Goal: Task Accomplishment & Management: Use online tool/utility

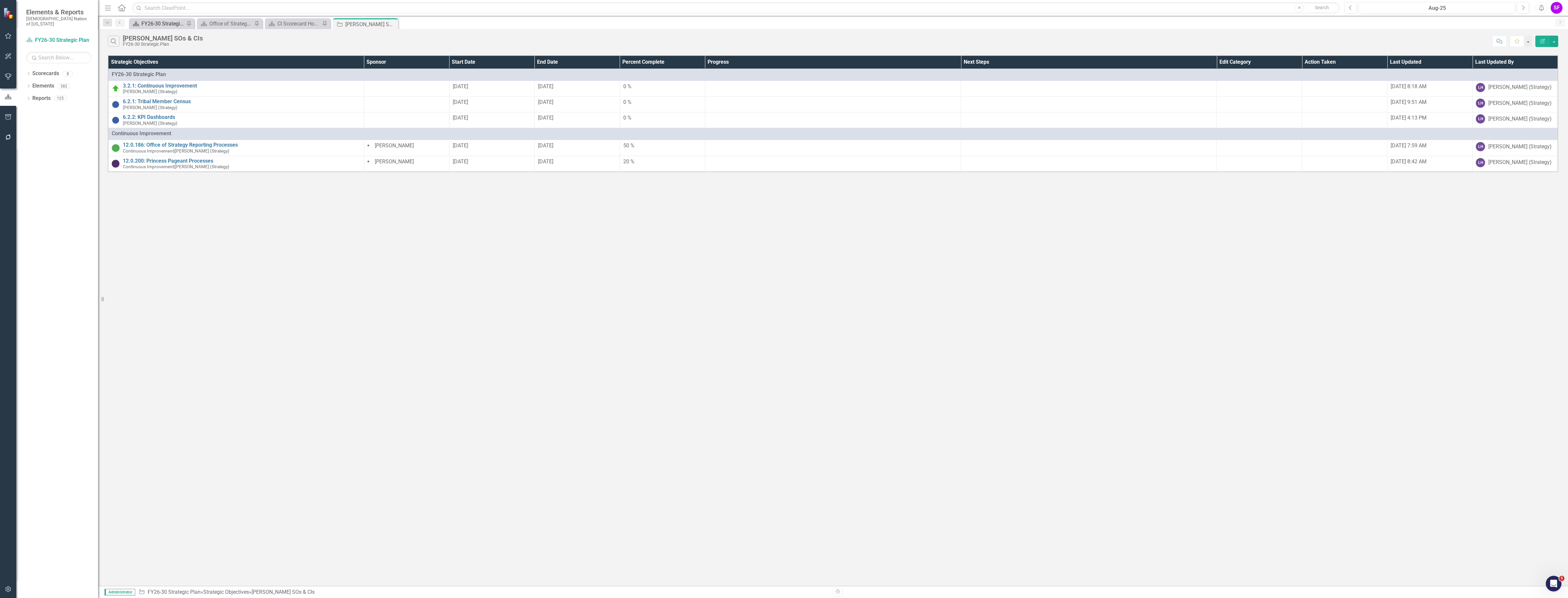
click at [167, 21] on div "FY26-30 Strategic Plan" at bounding box center [163, 23] width 43 height 8
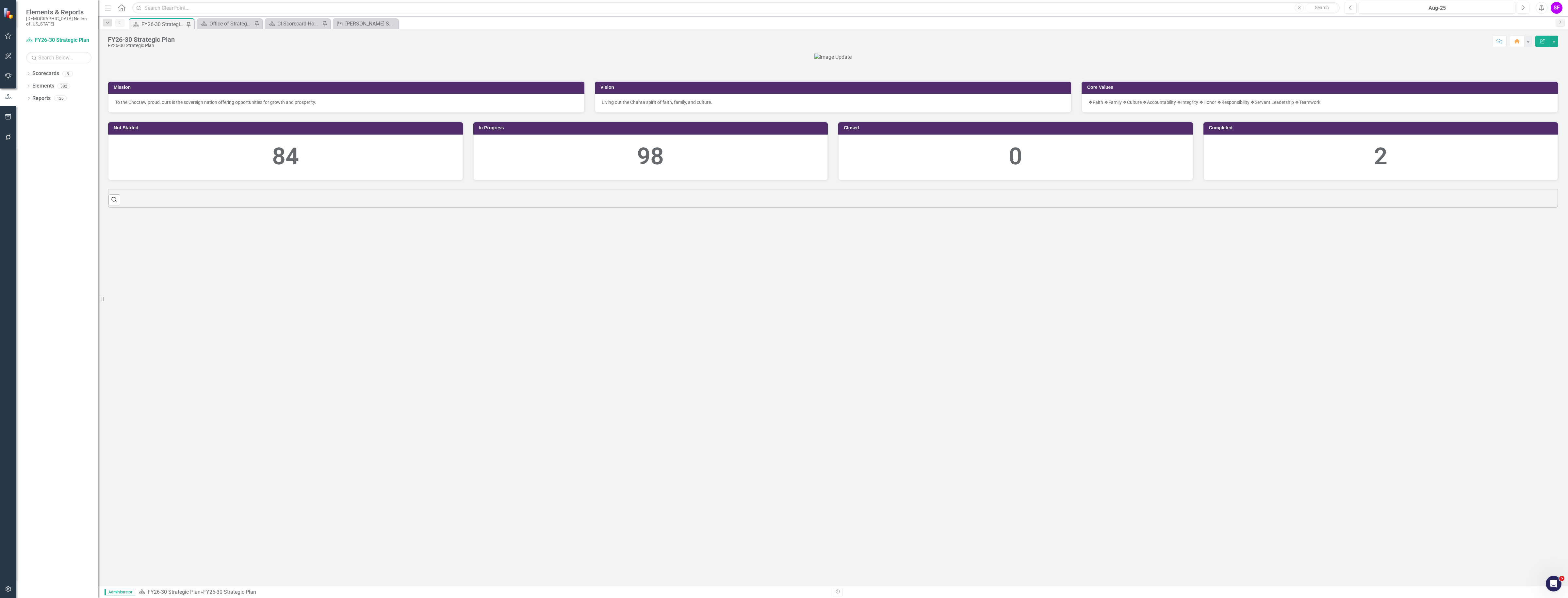
click at [110, 10] on icon "Menu" at bounding box center [108, 7] width 9 height 7
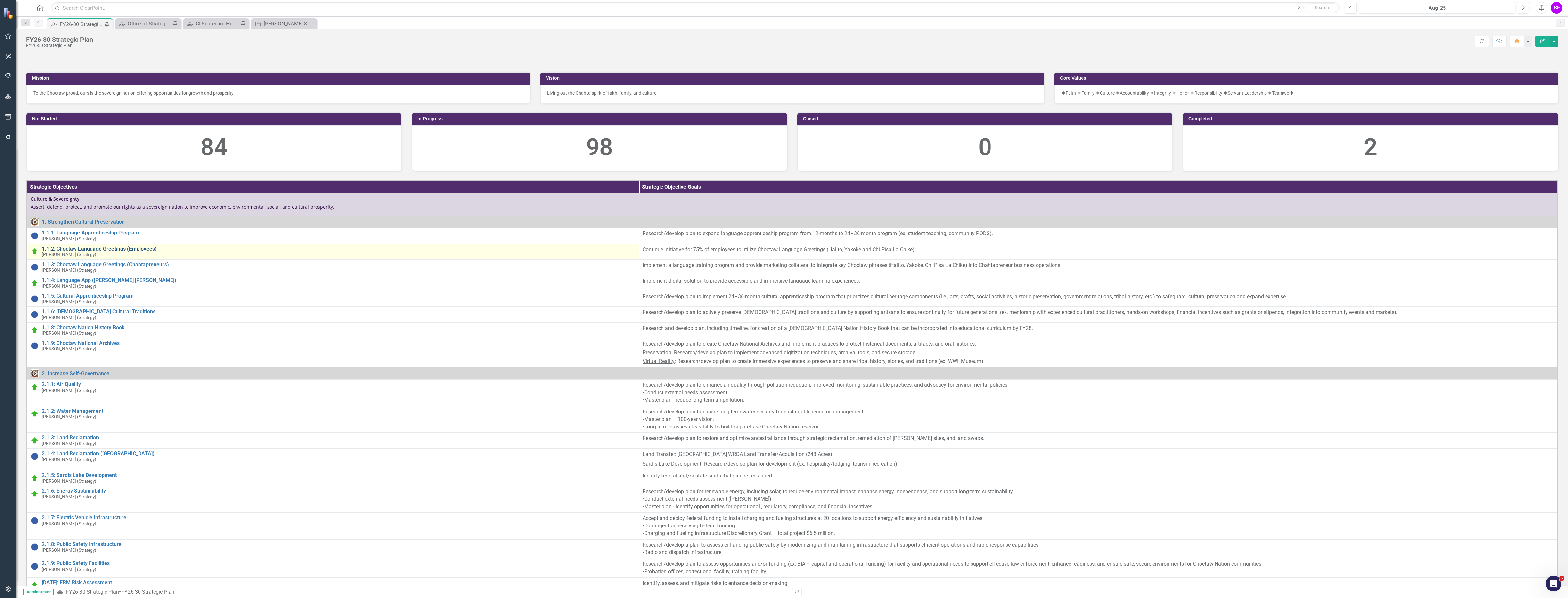
scroll to position [122, 0]
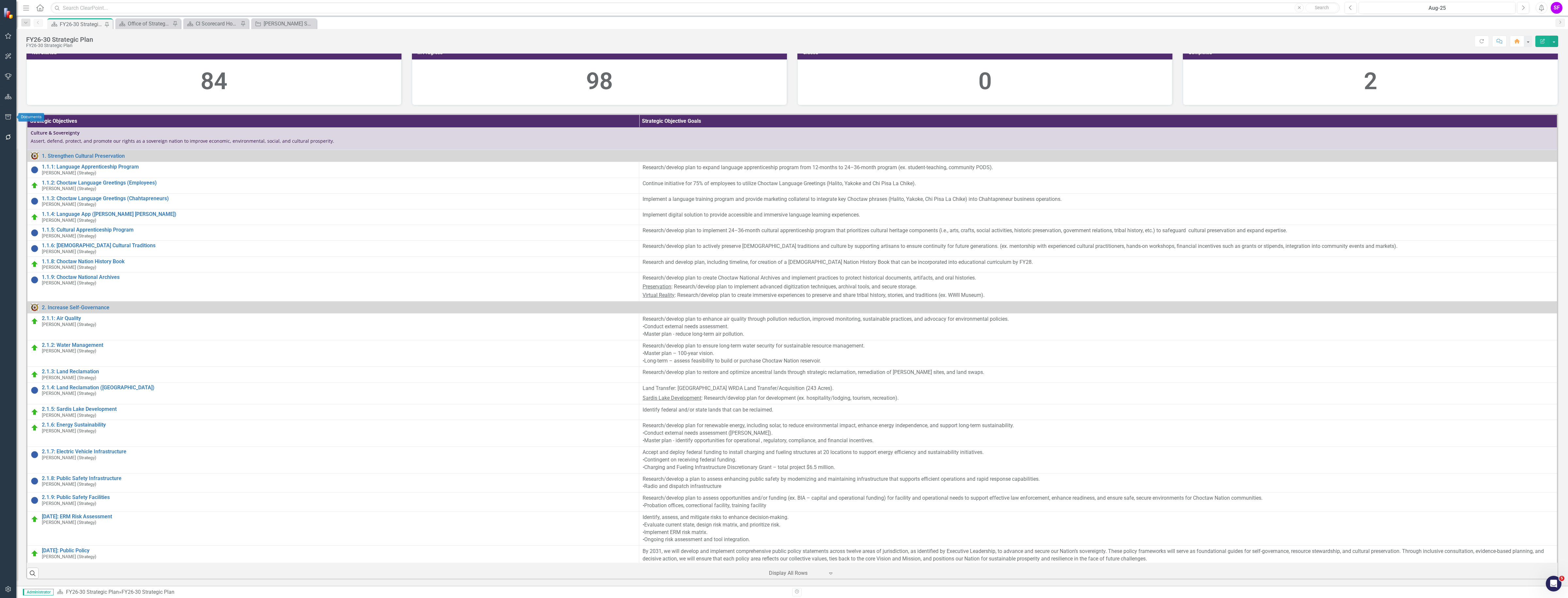
click at [7, 118] on icon "button" at bounding box center [8, 117] width 7 height 5
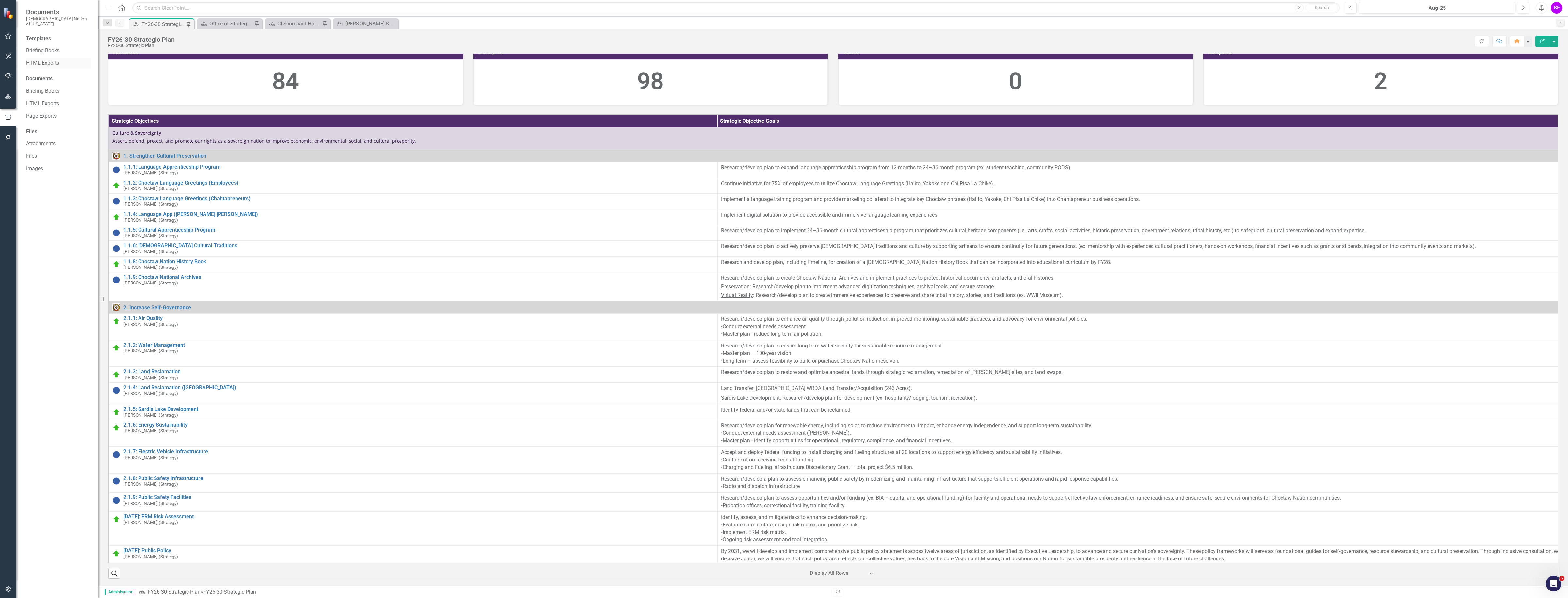
click at [51, 60] on link "HTML Exports" at bounding box center [58, 63] width 65 height 7
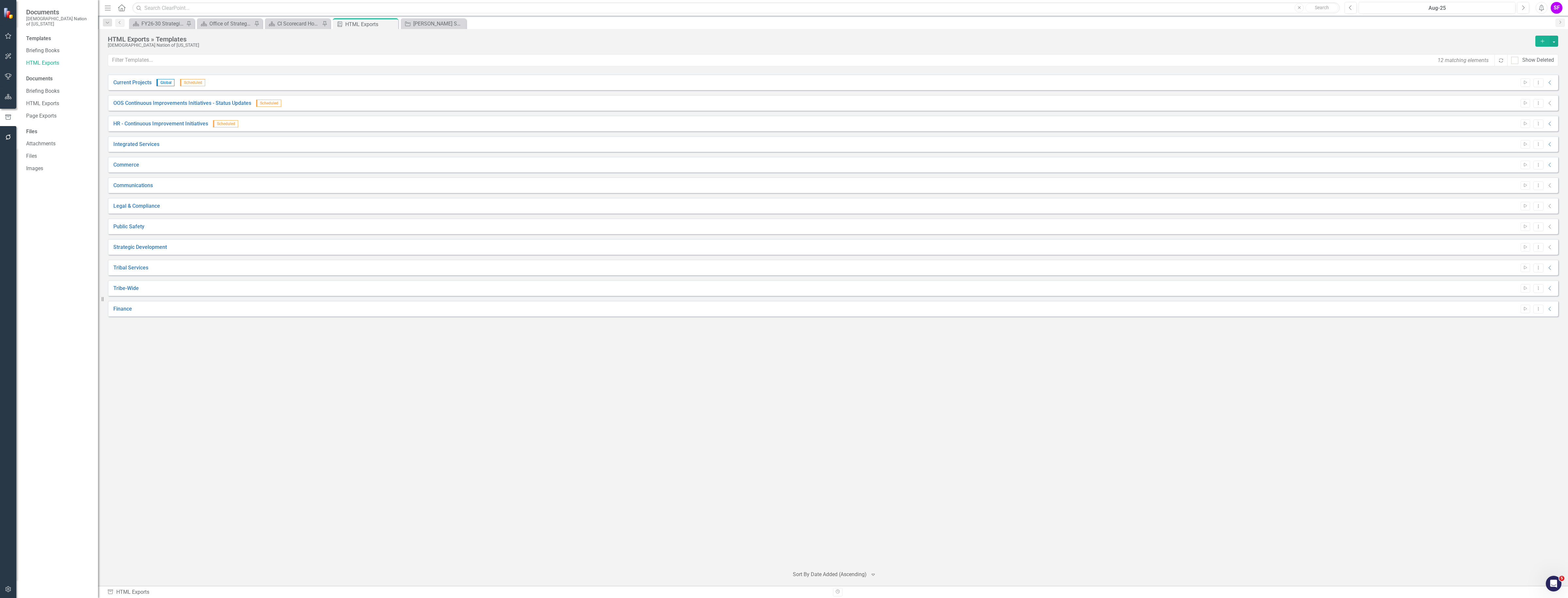
click at [1551, 229] on div "Start Dropdown Menu Collapse" at bounding box center [1536, 226] width 37 height 9
click at [1550, 225] on icon at bounding box center [1550, 226] width 2 height 4
click at [1549, 204] on icon "Collapse" at bounding box center [1550, 206] width 7 height 5
click at [1551, 185] on icon "Collapse" at bounding box center [1550, 186] width 7 height 5
click at [1549, 164] on icon "Collapse" at bounding box center [1550, 165] width 7 height 5
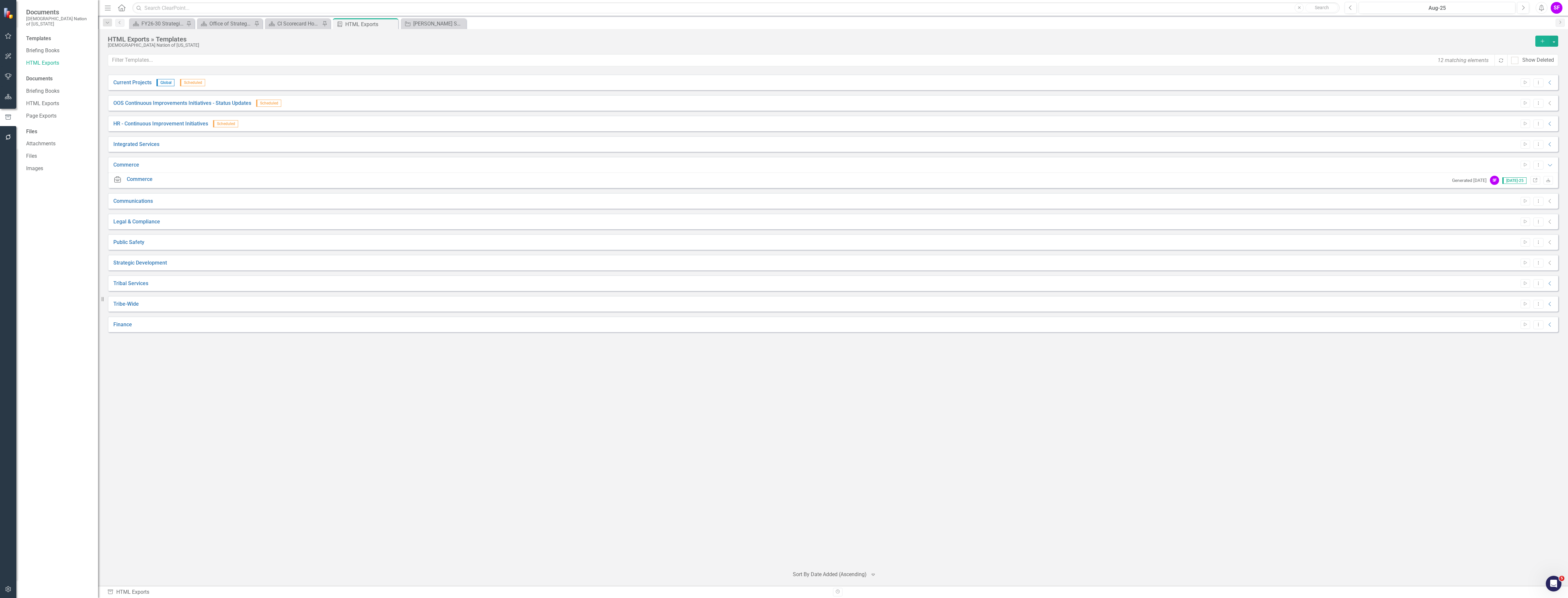
click at [1548, 201] on icon "Collapse" at bounding box center [1550, 201] width 7 height 5
click at [1539, 203] on button "Dropdown Menu" at bounding box center [1538, 201] width 10 height 9
click at [1513, 238] on link "Edit Edit Template" at bounding box center [1513, 236] width 60 height 12
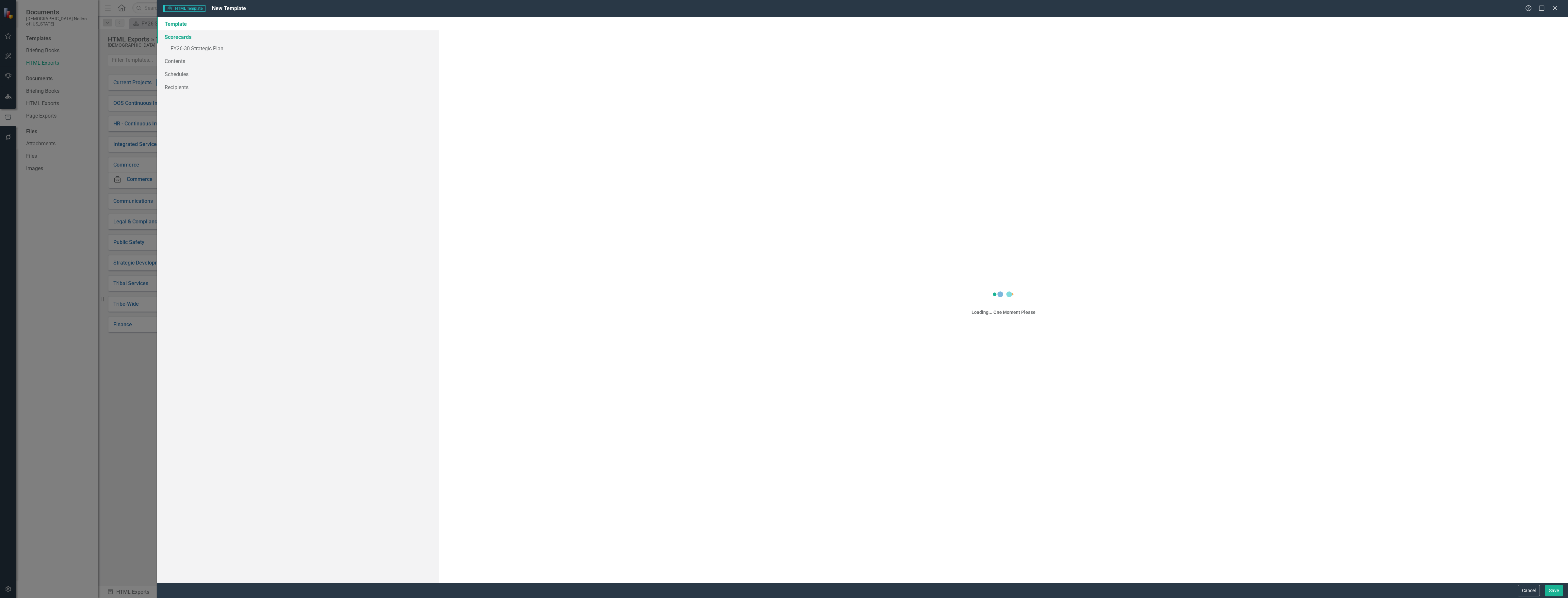
click at [179, 33] on link "Scorecards" at bounding box center [298, 37] width 282 height 13
click at [207, 47] on link "» FY26-30 Strategic Plan" at bounding box center [298, 49] width 282 height 12
click at [171, 34] on link "Scorecards" at bounding box center [298, 37] width 282 height 13
click at [183, 36] on link "Scorecards" at bounding box center [298, 37] width 282 height 13
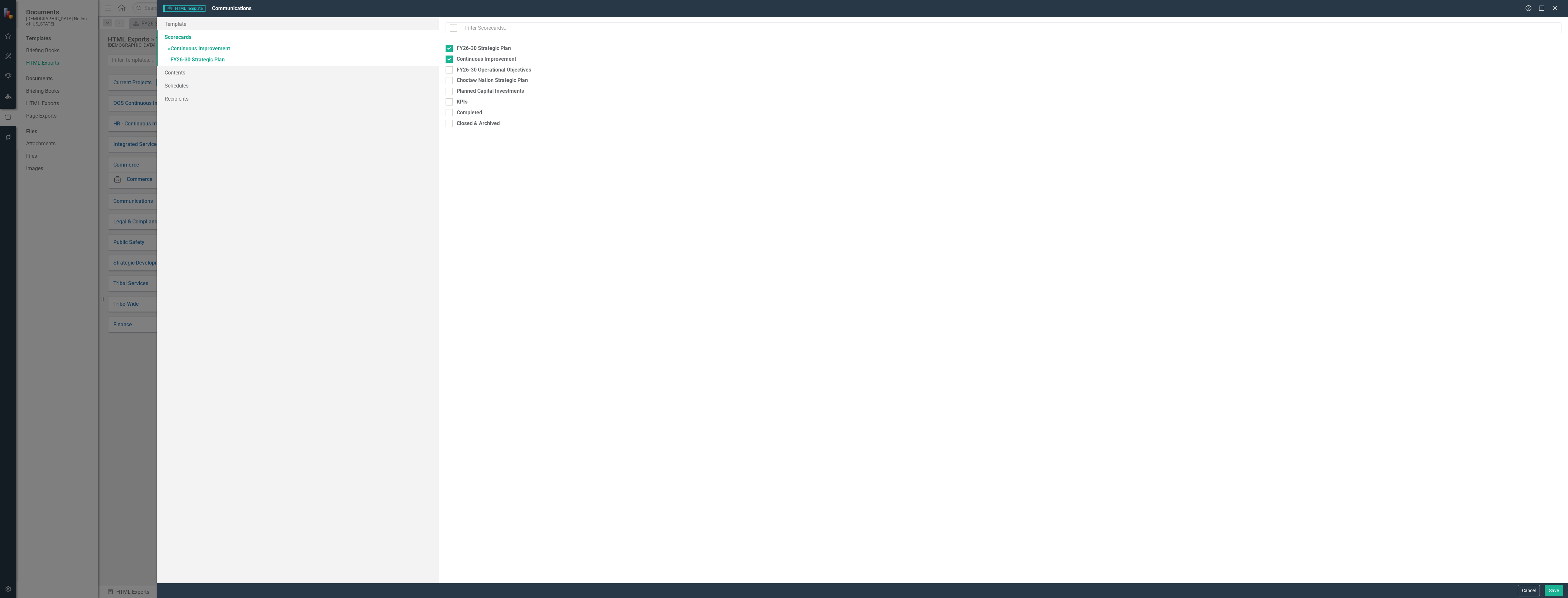
click at [216, 49] on link "» Continuous Improvement" at bounding box center [298, 49] width 282 height 12
click at [626, 38] on link "Strategic Objectives" at bounding box center [615, 38] width 57 height 14
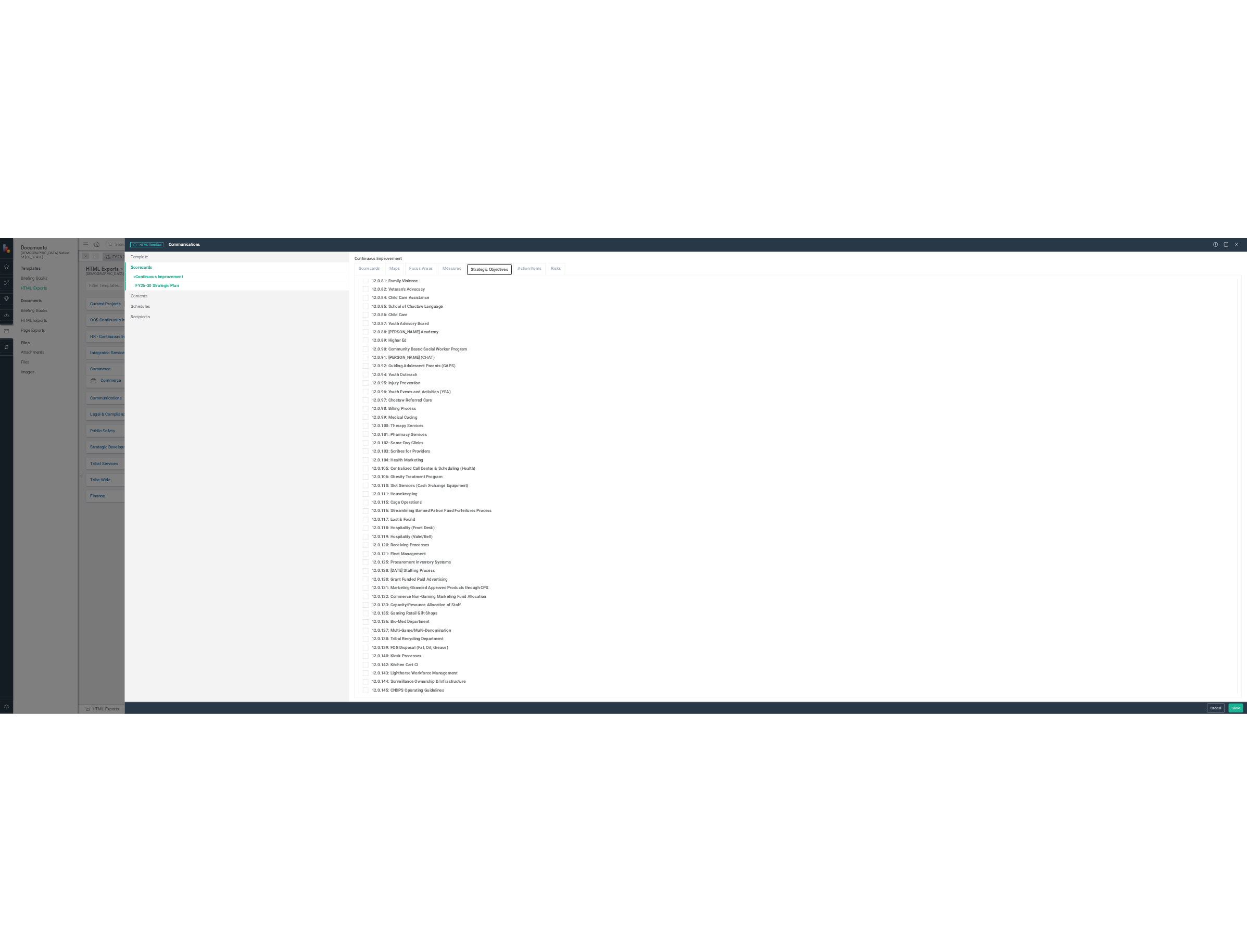
scroll to position [3515, 0]
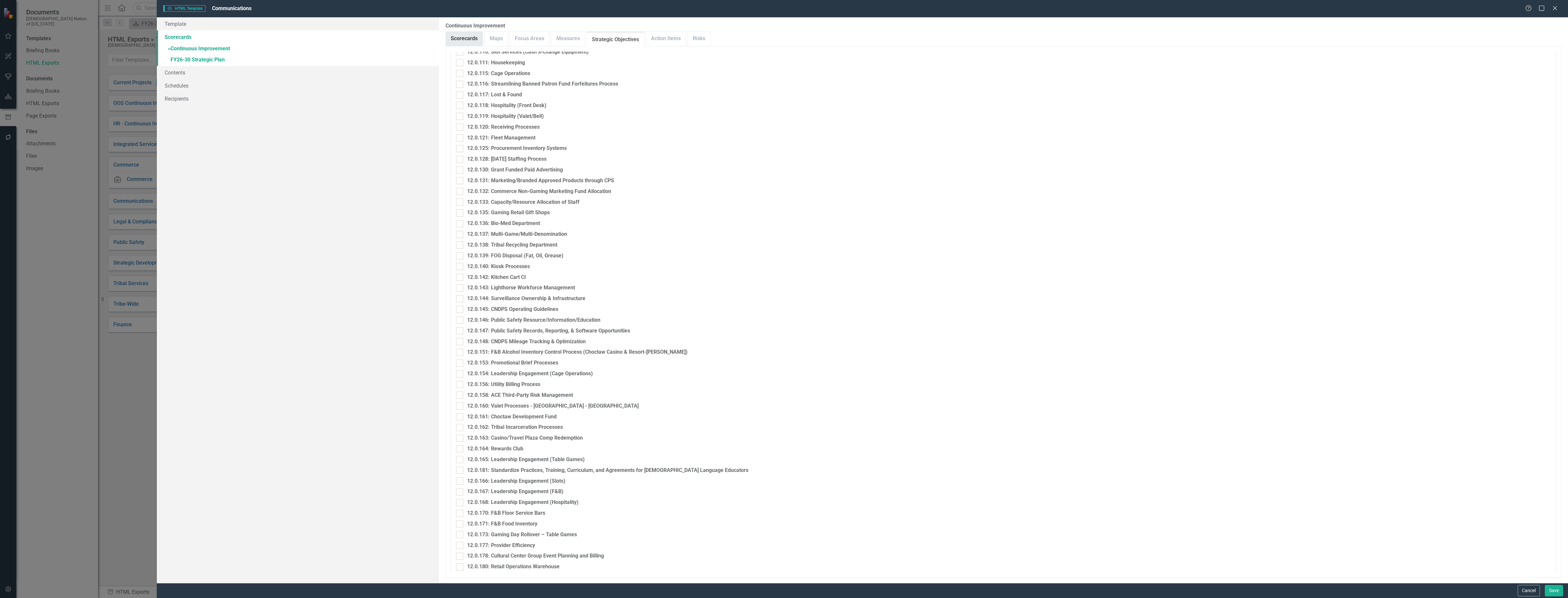
click at [475, 38] on link "Scorecards" at bounding box center [464, 38] width 37 height 14
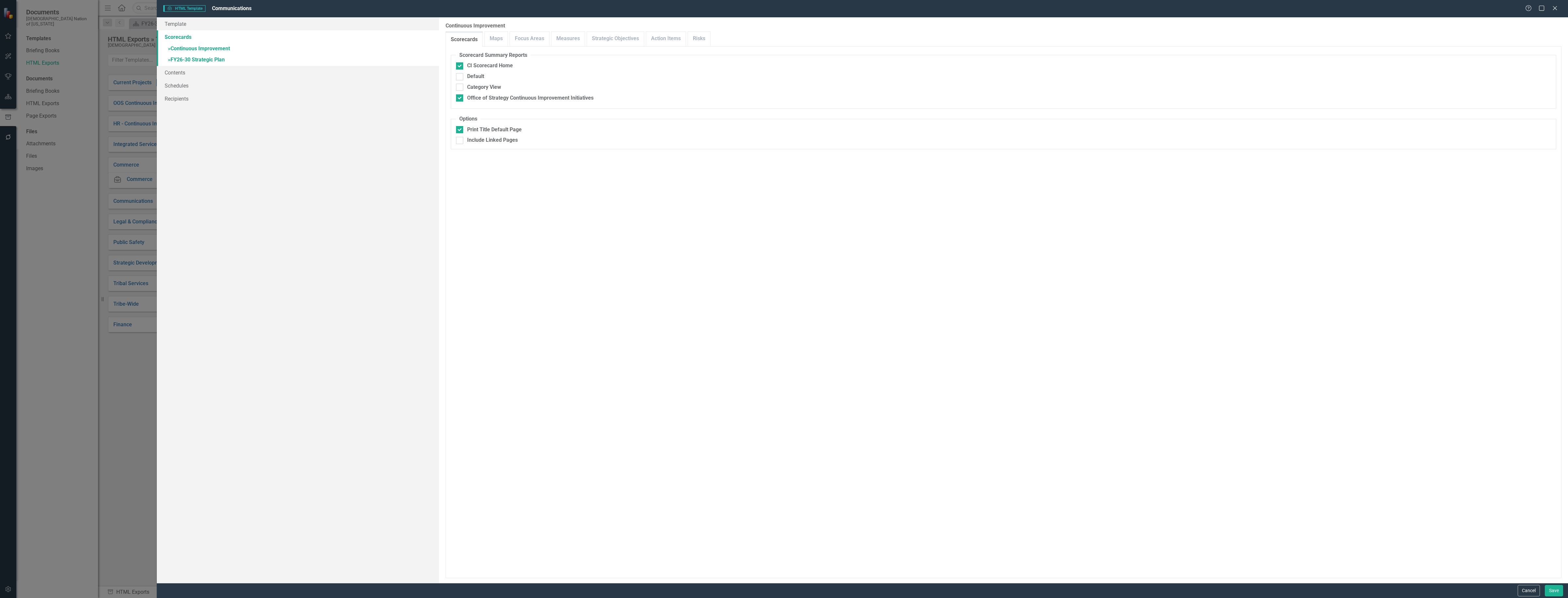
click at [193, 57] on link "» FY26-30 Strategic Plan" at bounding box center [298, 60] width 282 height 12
click at [195, 48] on link "» Continuous Improvement" at bounding box center [298, 49] width 282 height 12
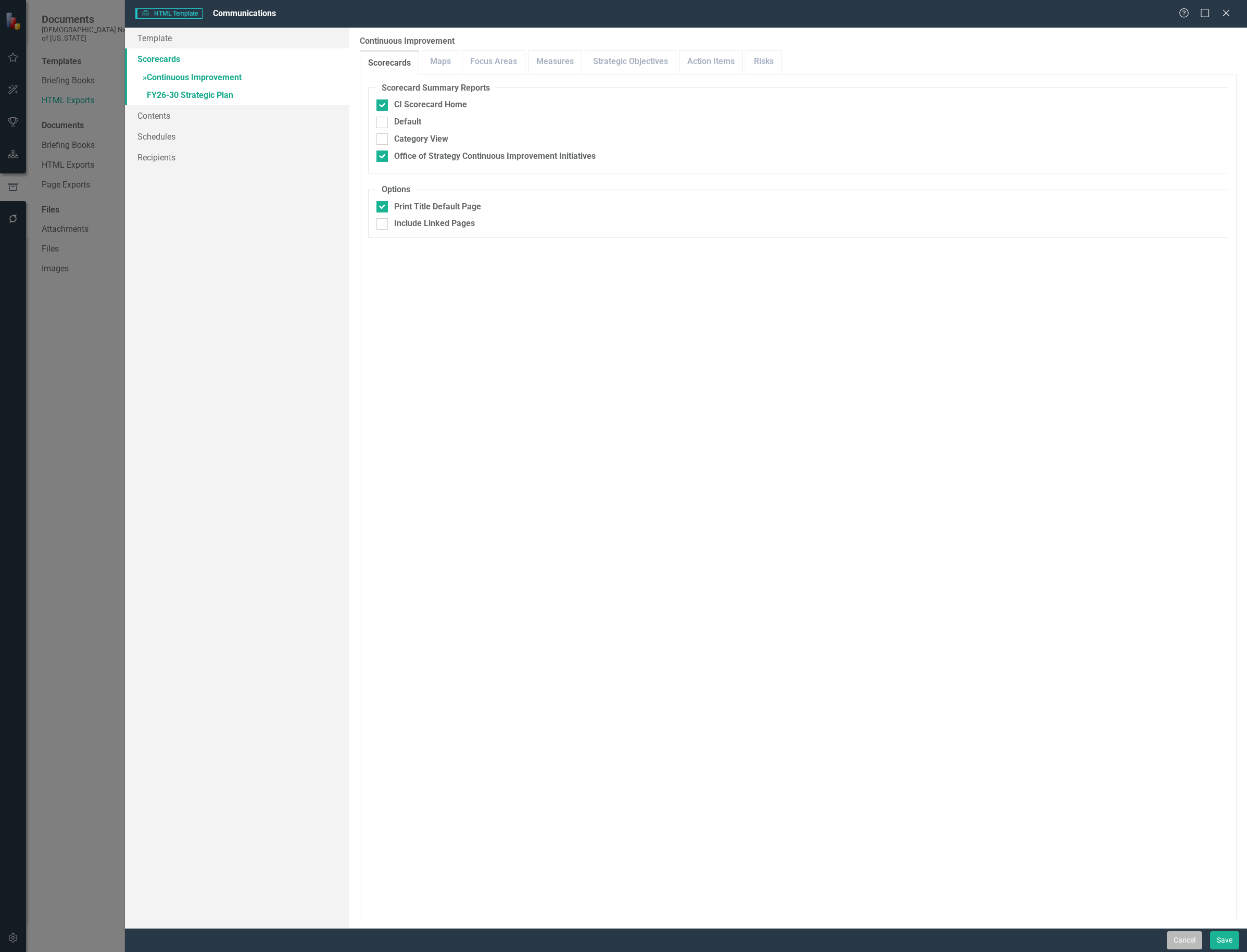
drag, startPoint x: 1185, startPoint y: 940, endPoint x: 1177, endPoint y: 934, distance: 10.0
click at [1185, 940] on button "Cancel" at bounding box center [1185, 940] width 35 height 18
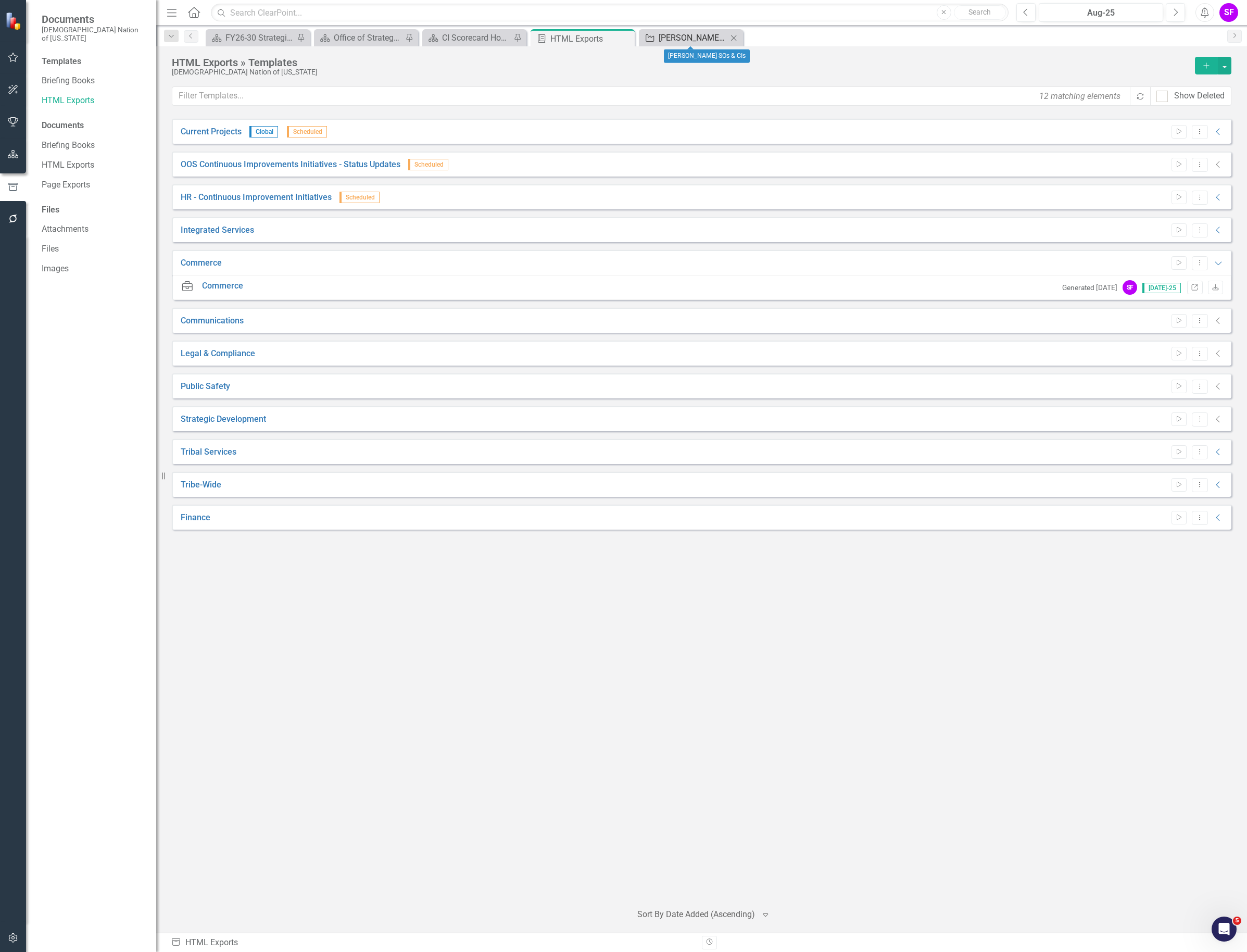
click at [699, 40] on div "[PERSON_NAME] SOs & CIs" at bounding box center [693, 37] width 69 height 13
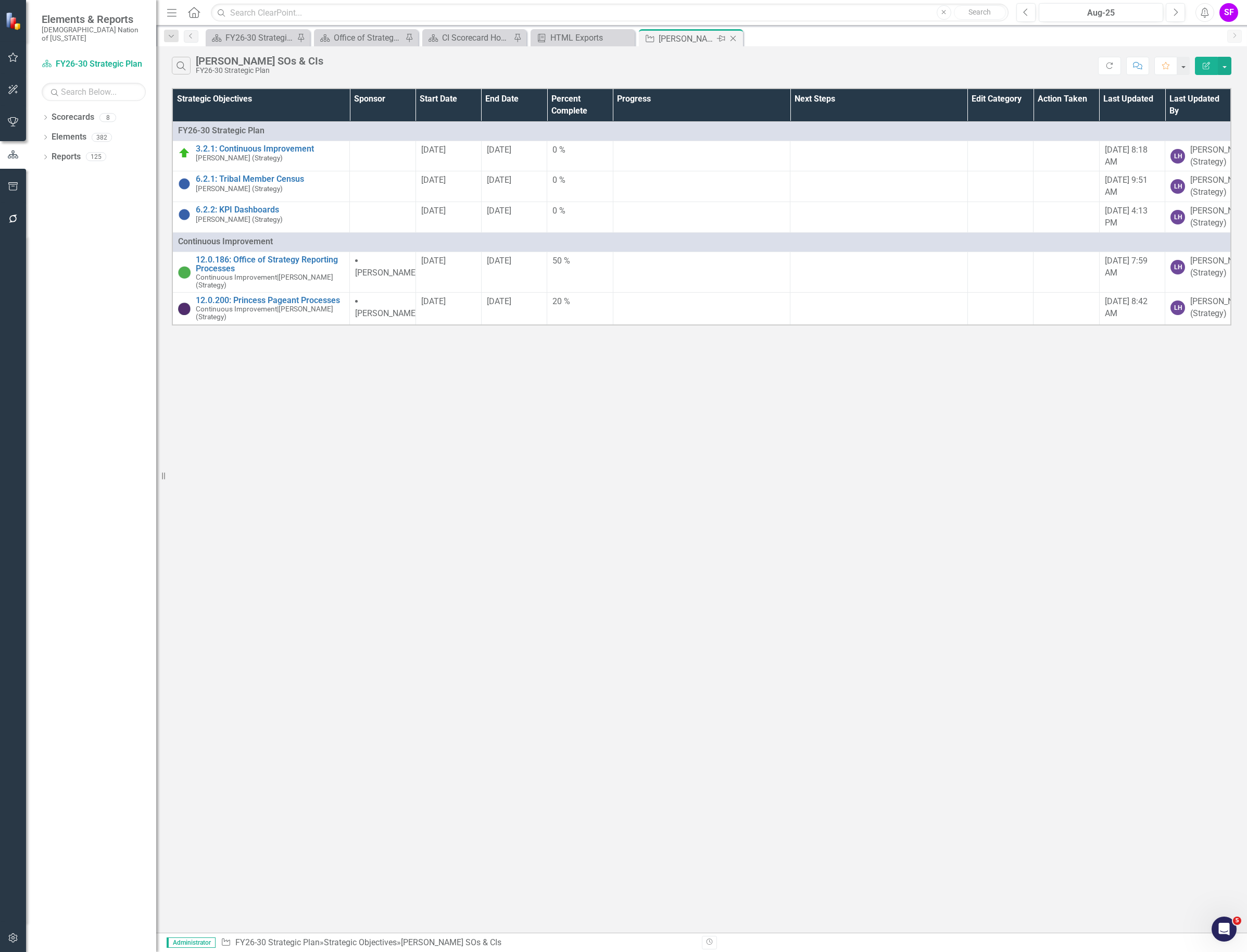
click at [732, 40] on icon at bounding box center [734, 39] width 6 height 6
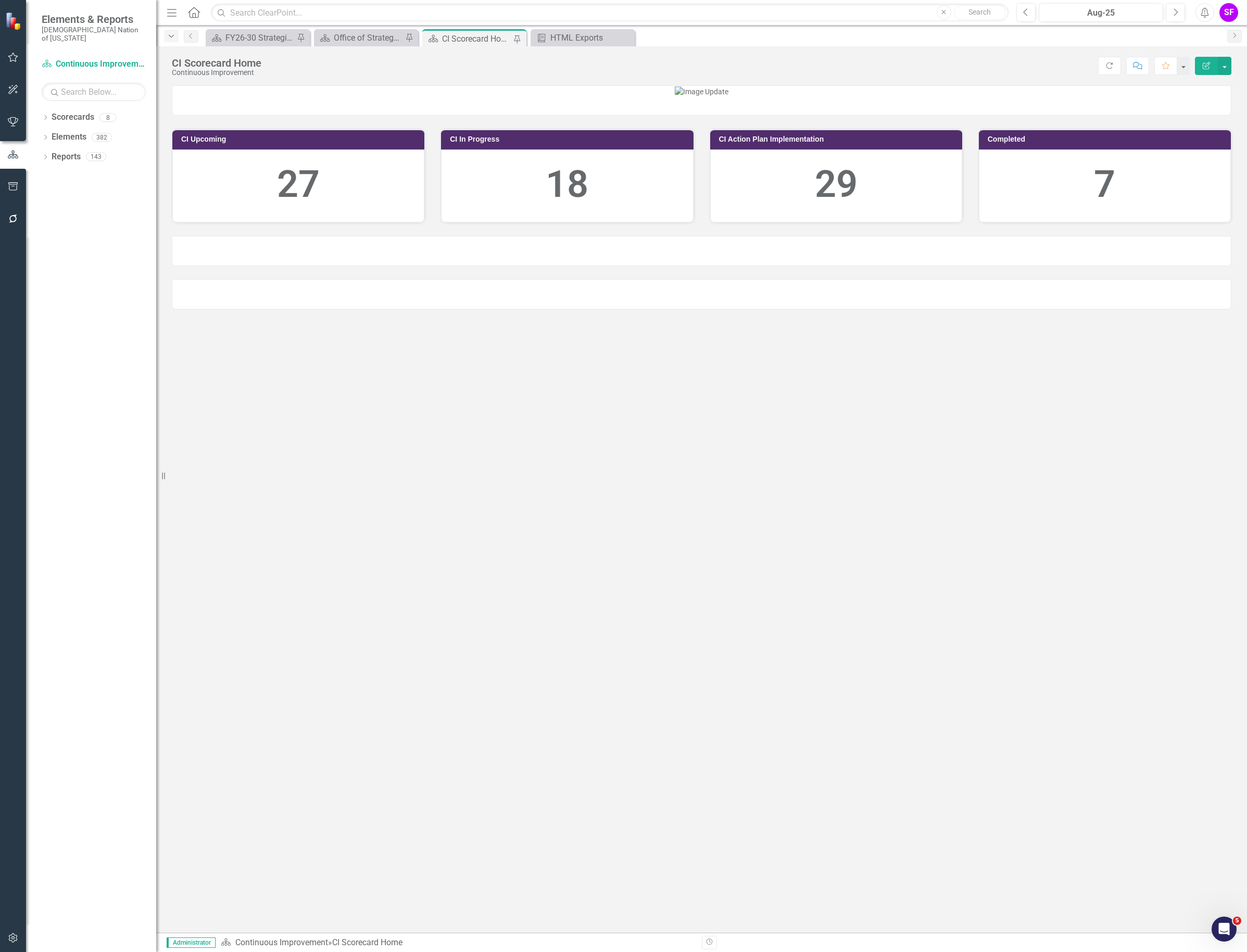
click at [175, 38] on icon "Dropdown" at bounding box center [172, 37] width 10 height 8
click at [175, 37] on icon "Dropdown" at bounding box center [172, 37] width 10 height 8
click at [166, 9] on icon "Menu" at bounding box center [172, 12] width 14 height 11
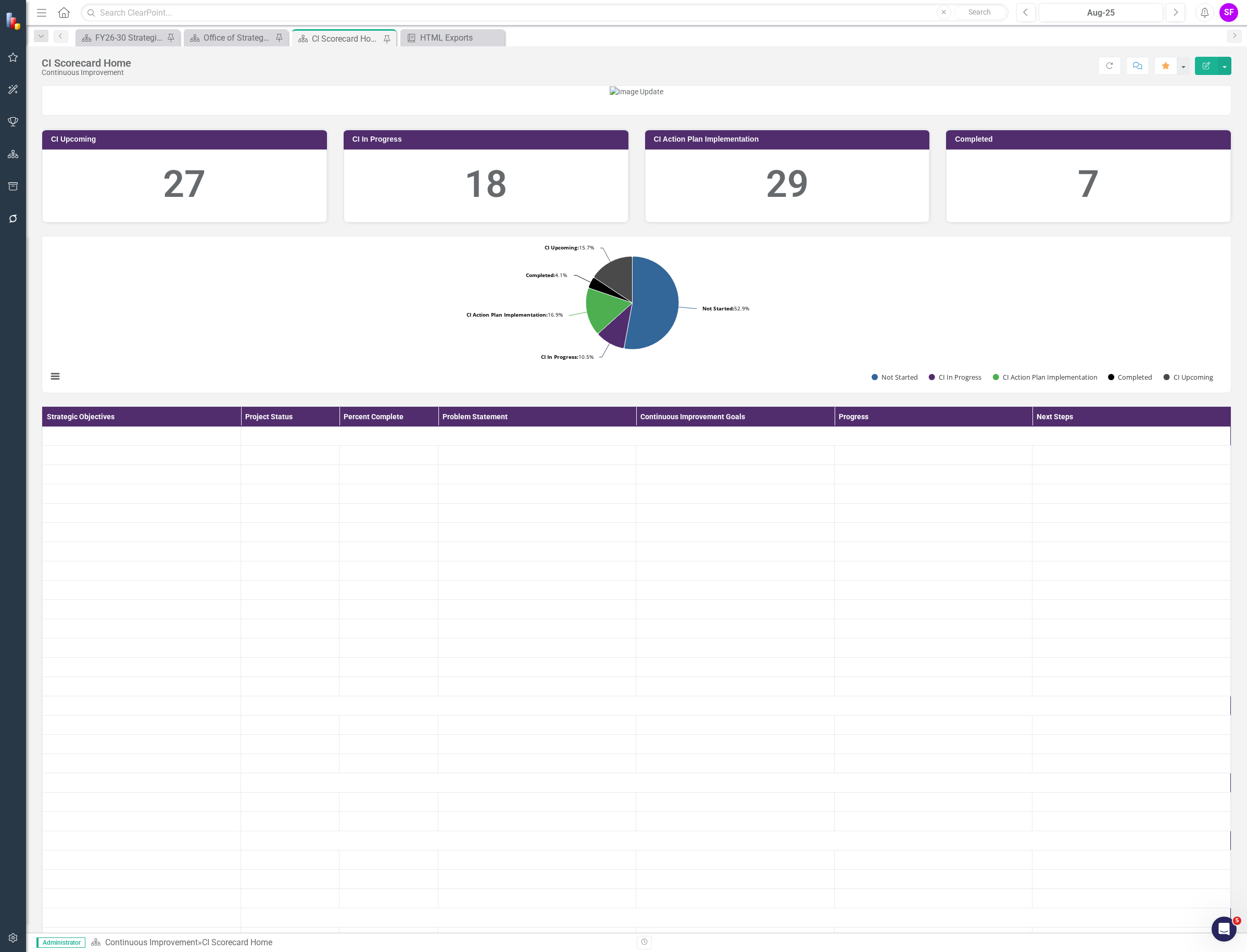
click at [38, 42] on form "Dropdown Search Scorecard FY26-30 Strategic Plan Pin Scorecard Office of Strate…" at bounding box center [42, 37] width 25 height 16
click at [40, 35] on icon "Dropdown" at bounding box center [42, 37] width 10 height 8
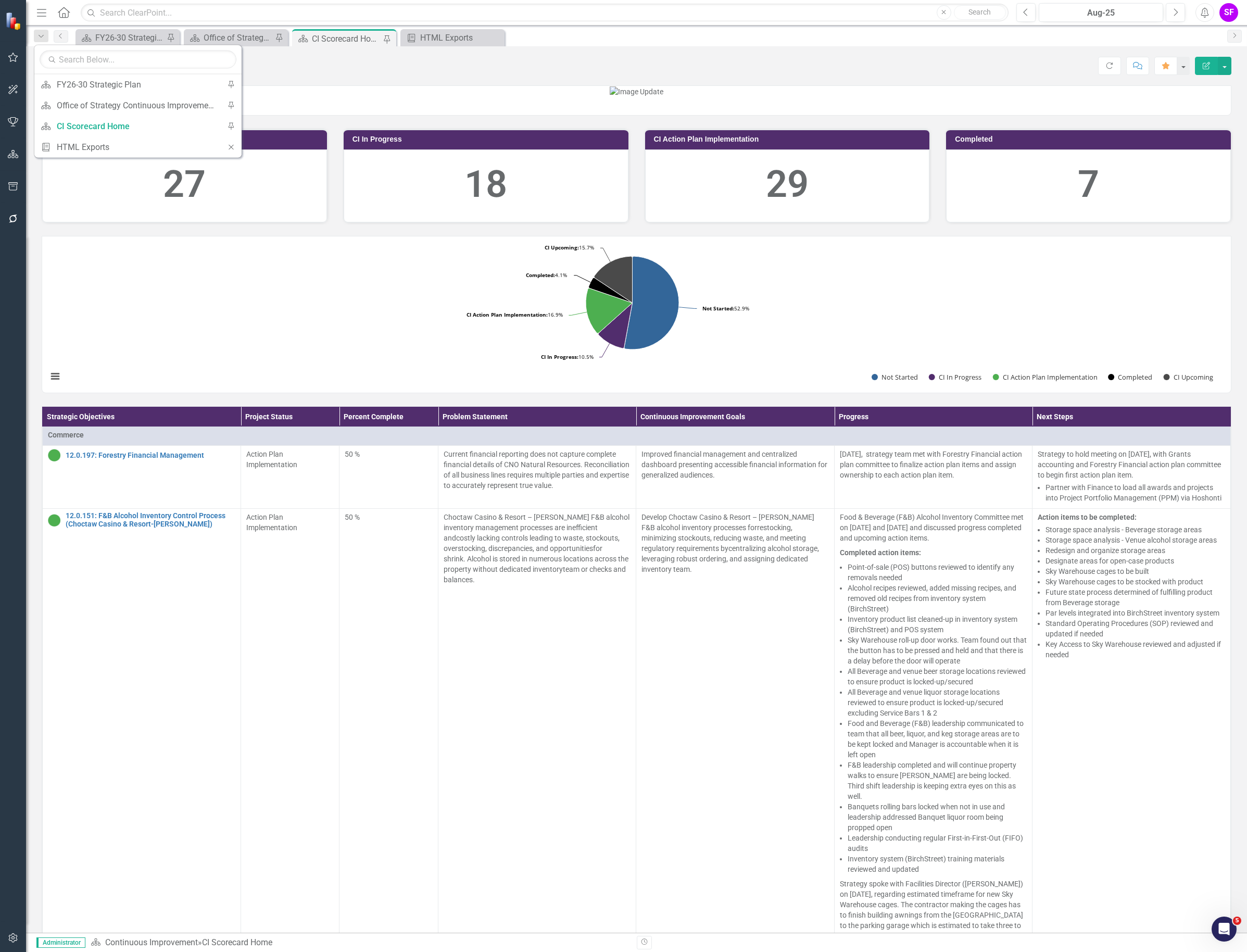
click at [42, 7] on icon "Menu" at bounding box center [42, 12] width 14 height 11
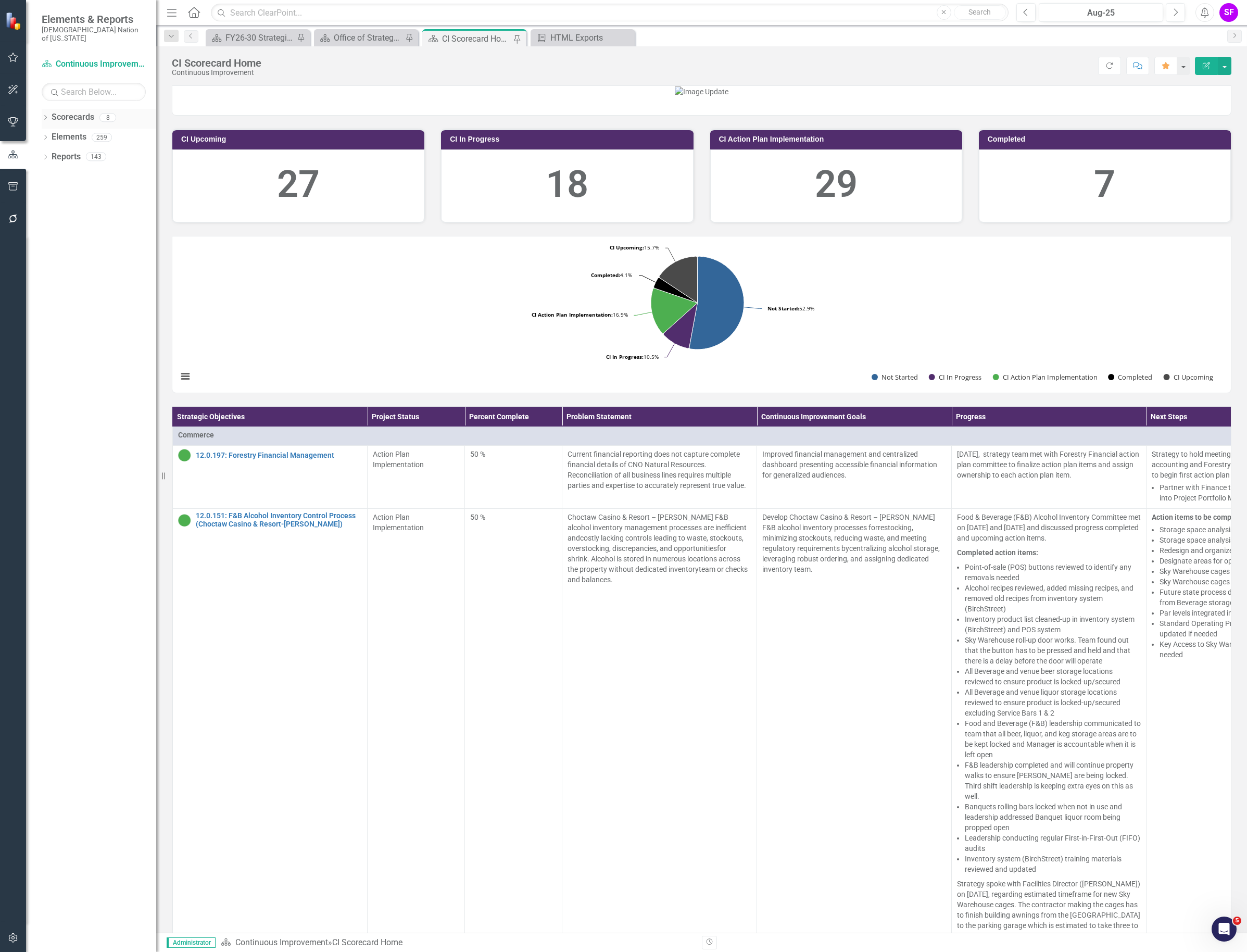
click at [63, 109] on div "Scorecards" at bounding box center [73, 117] width 43 height 17
click at [64, 112] on link "Scorecards" at bounding box center [73, 117] width 43 height 12
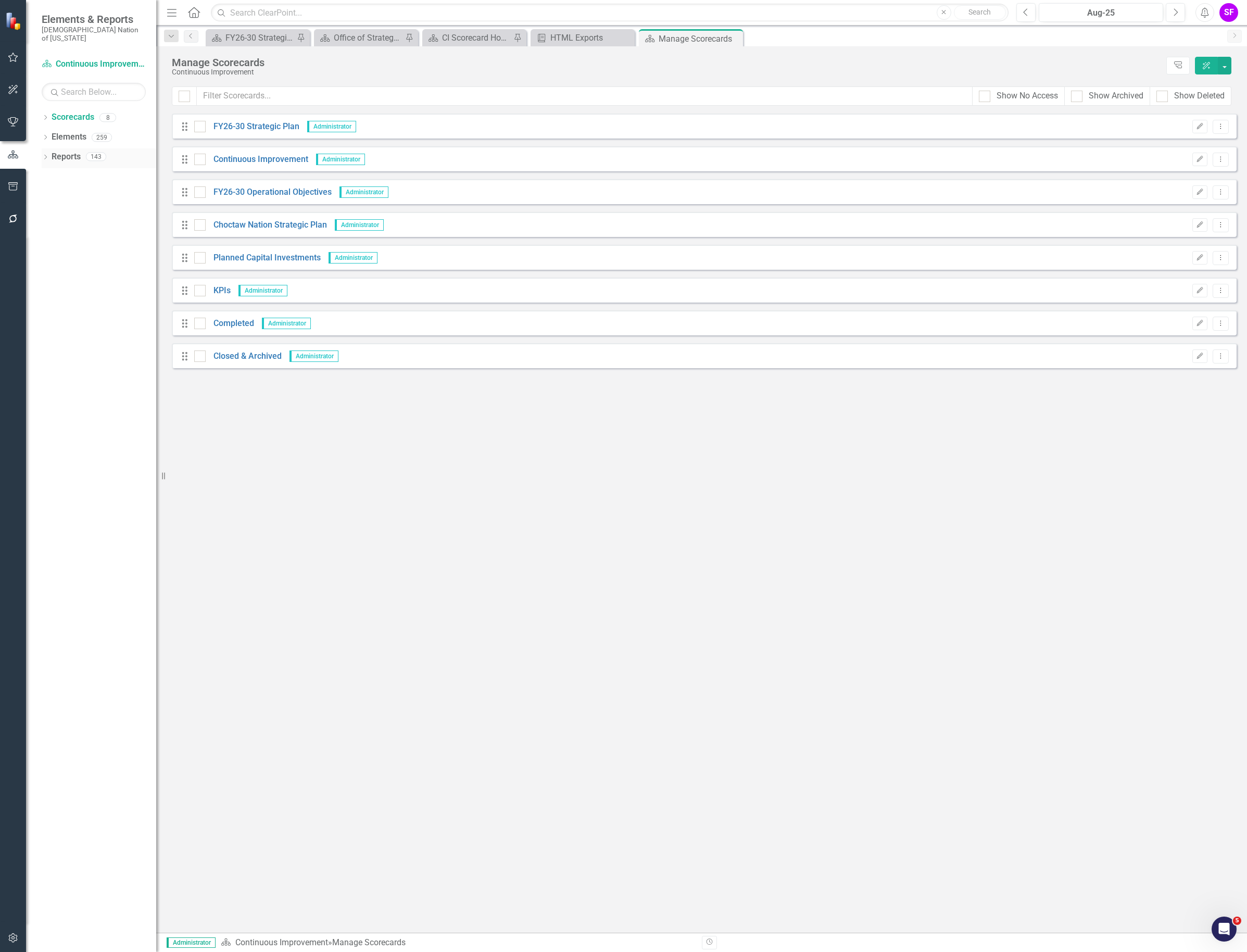
click at [61, 152] on link "Reports" at bounding box center [66, 157] width 29 height 12
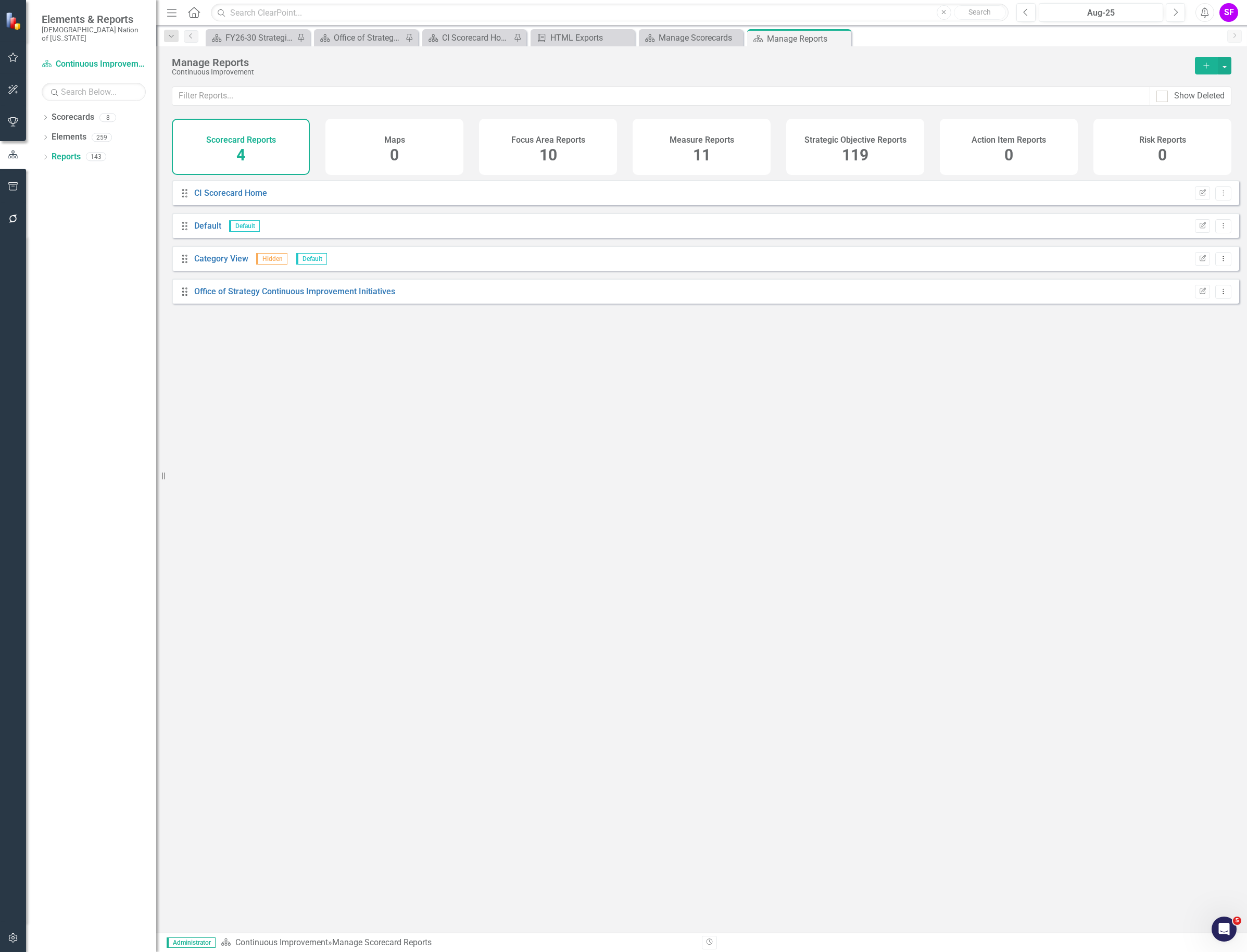
click at [904, 160] on div "Strategic Objective Reports 119" at bounding box center [855, 147] width 138 height 56
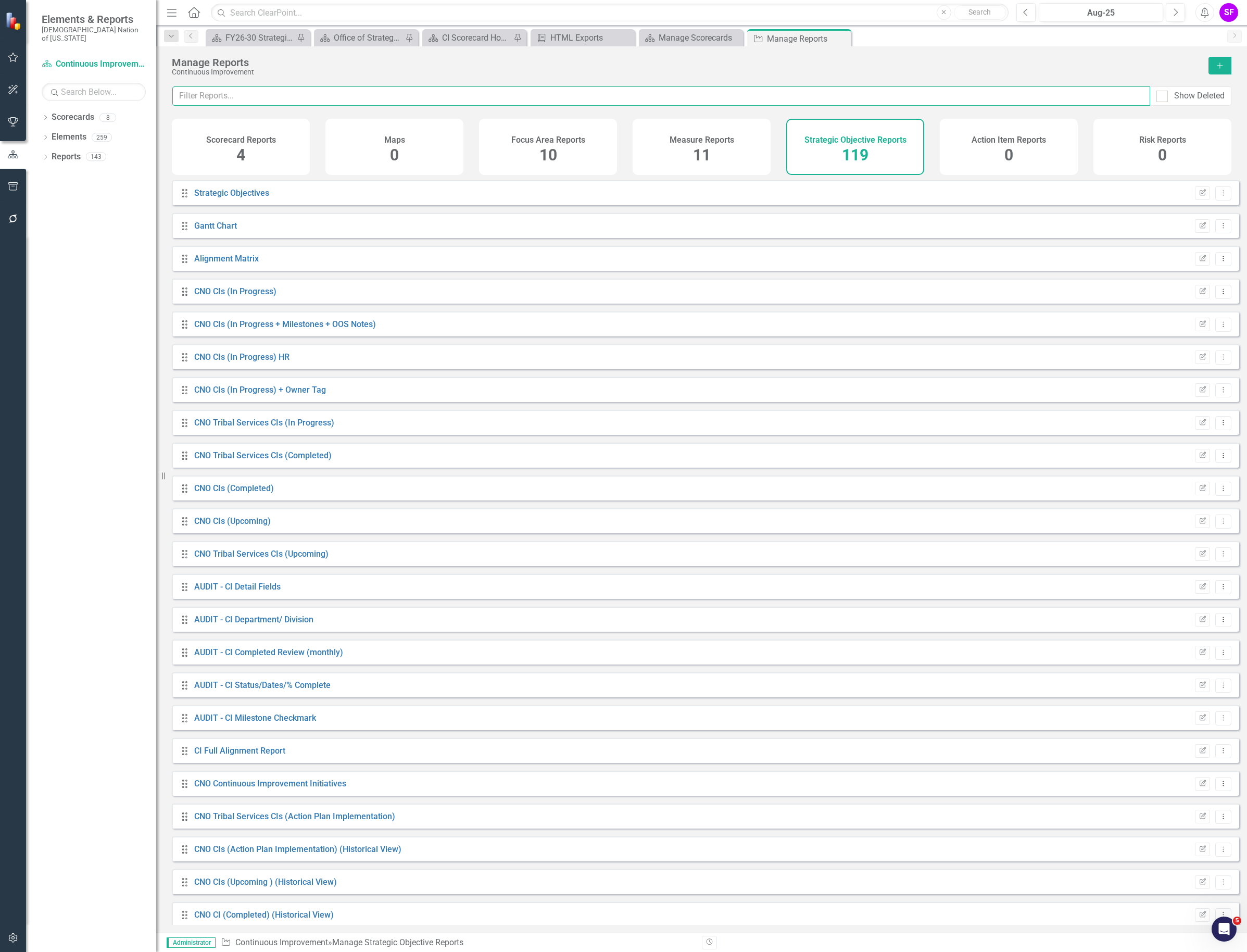
click at [847, 94] on input "text" at bounding box center [662, 96] width 978 height 19
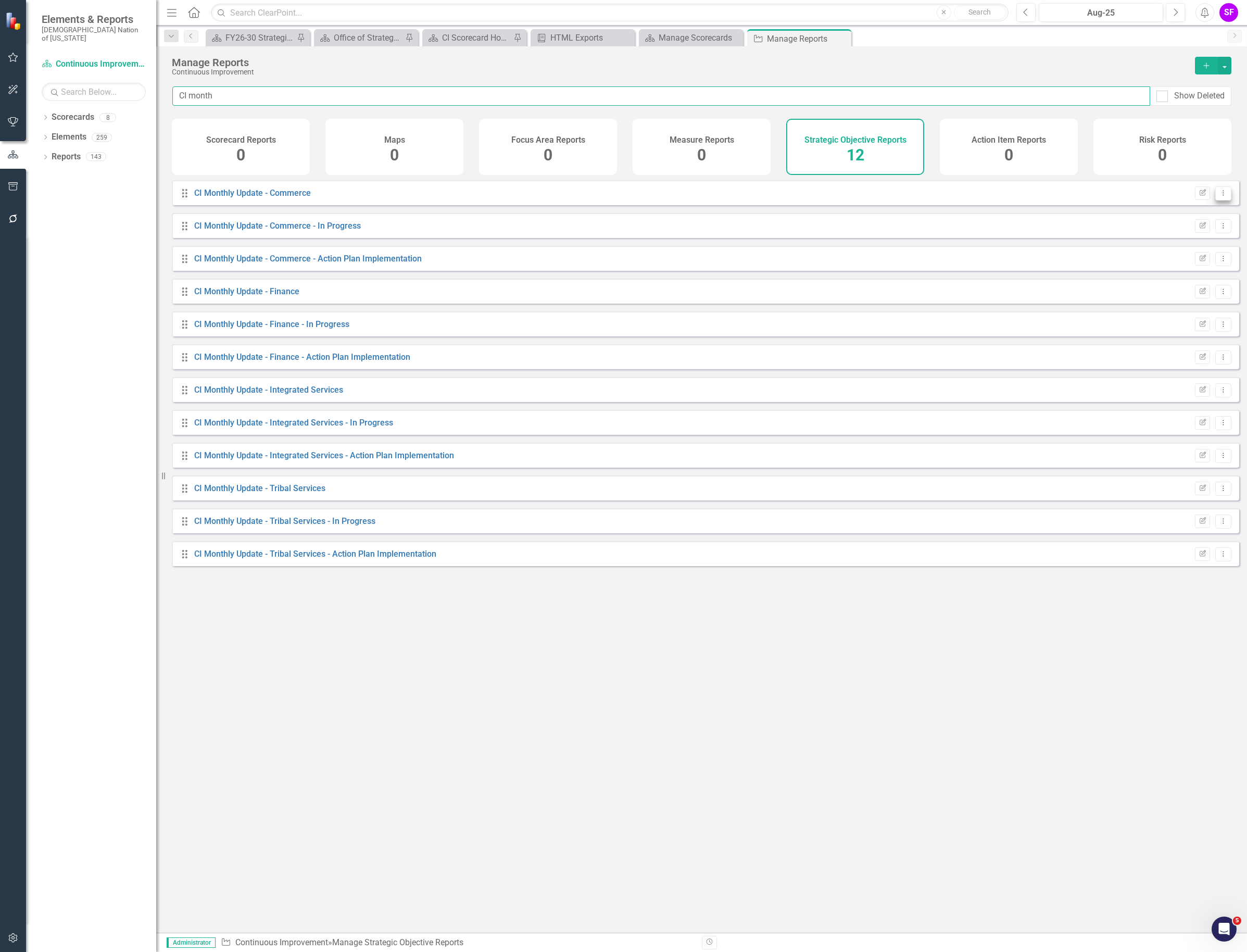
type input "CI month"
click at [1219, 196] on icon "Dropdown Menu" at bounding box center [1223, 192] width 9 height 7
click at [1189, 256] on link "Copy Duplicate Report" at bounding box center [1180, 257] width 86 height 19
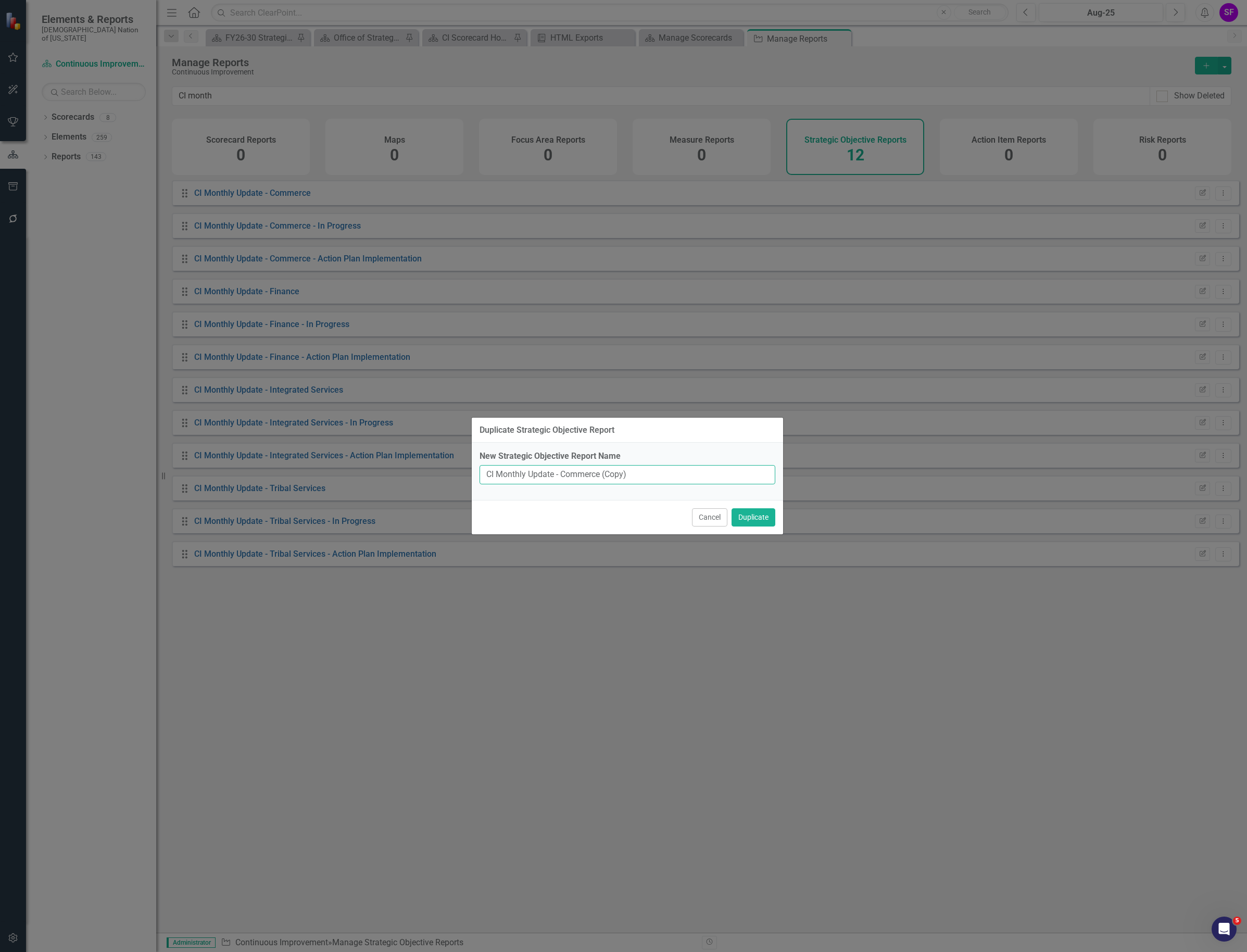
drag, startPoint x: 649, startPoint y: 475, endPoint x: 587, endPoint y: 472, distance: 62.1
click at [587, 472] on input "CI Monthly Update - Commerce (Copy)" at bounding box center [627, 475] width 296 height 19
type input "CI Monthly Update - Communications"
click at [771, 520] on button "Duplicate" at bounding box center [753, 517] width 44 height 18
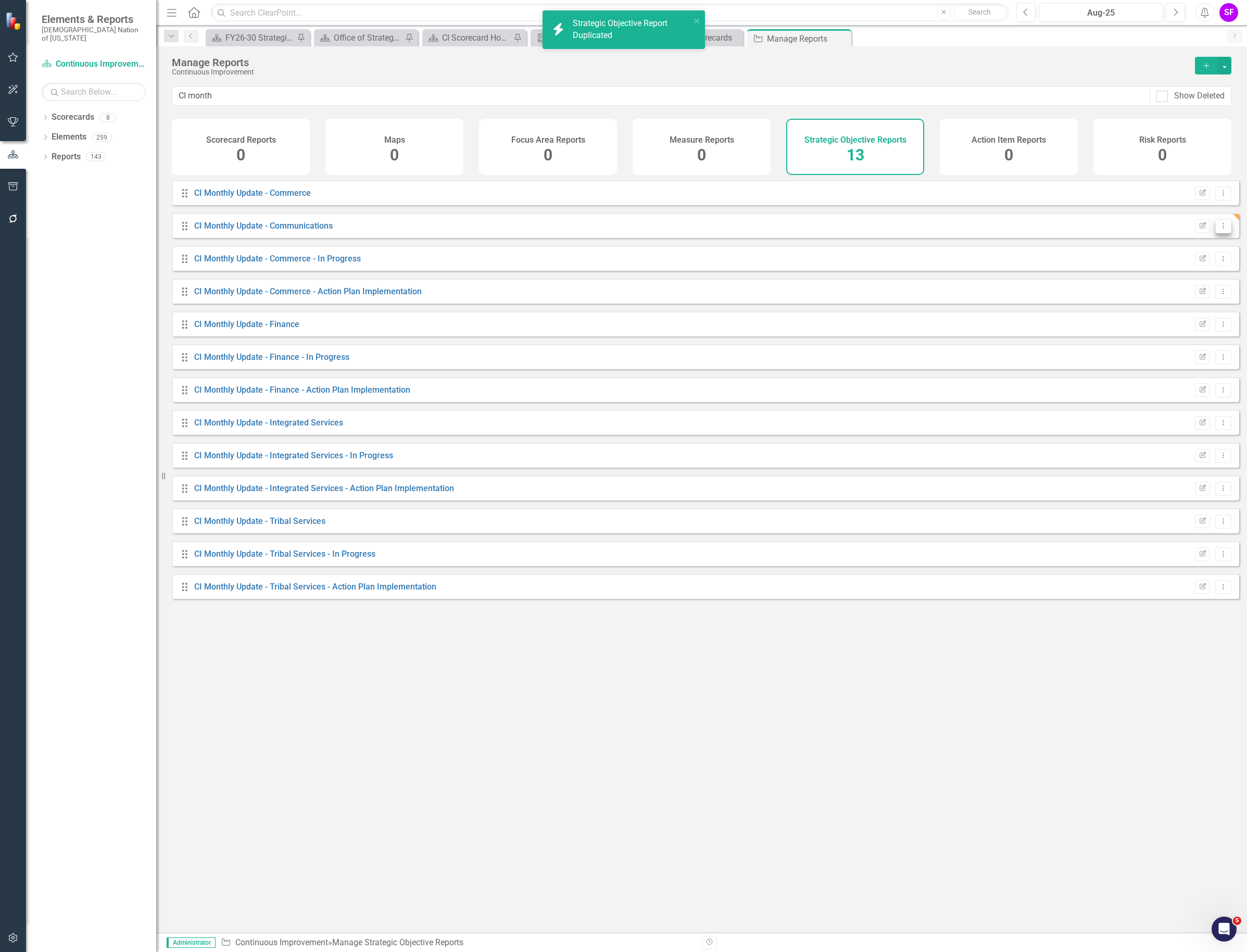
click at [1221, 228] on button "Dropdown Menu" at bounding box center [1224, 226] width 16 height 14
click at [1198, 252] on link "Edit Report Edit Report" at bounding box center [1180, 251] width 86 height 19
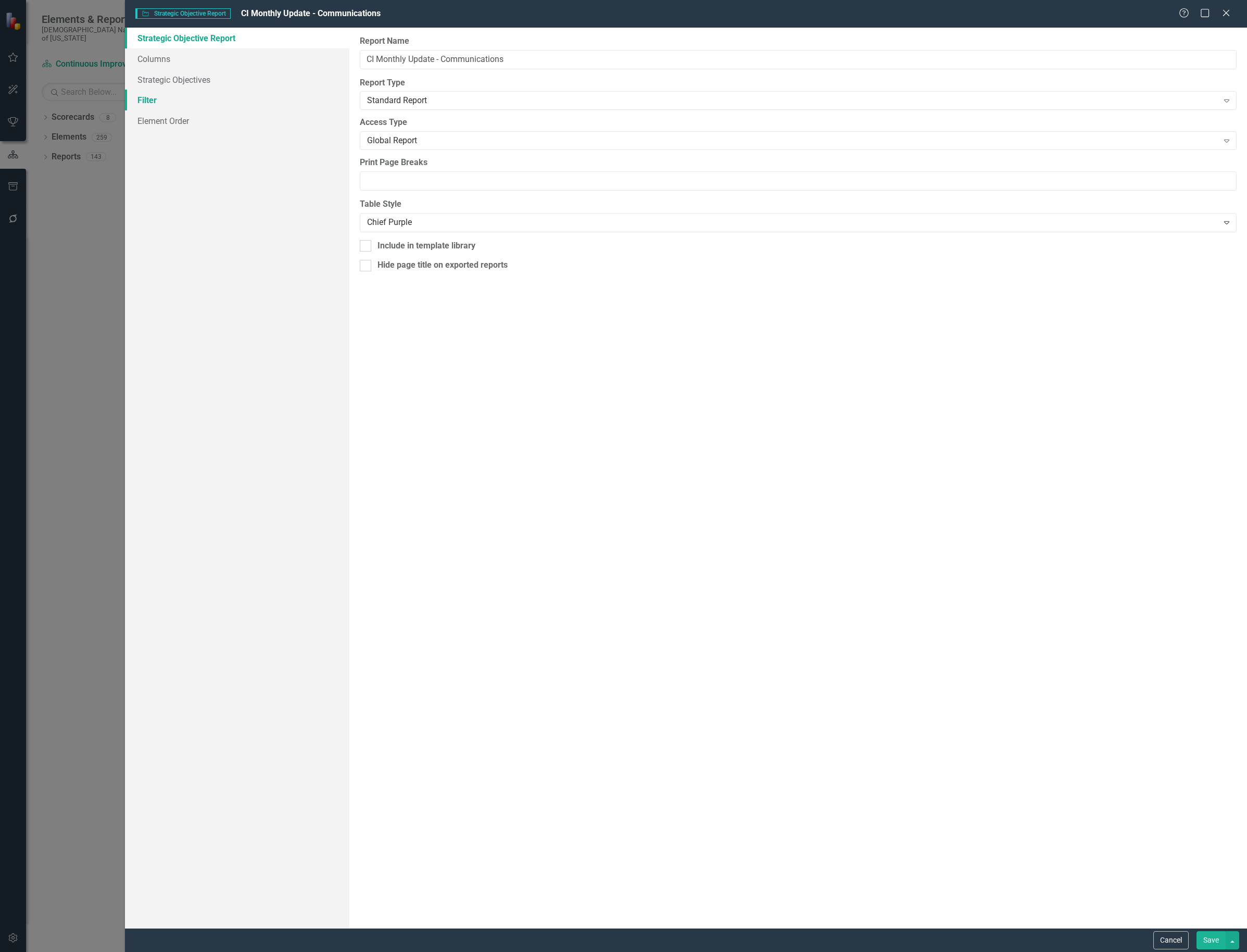
click at [191, 97] on link "Filter" at bounding box center [237, 99] width 224 height 20
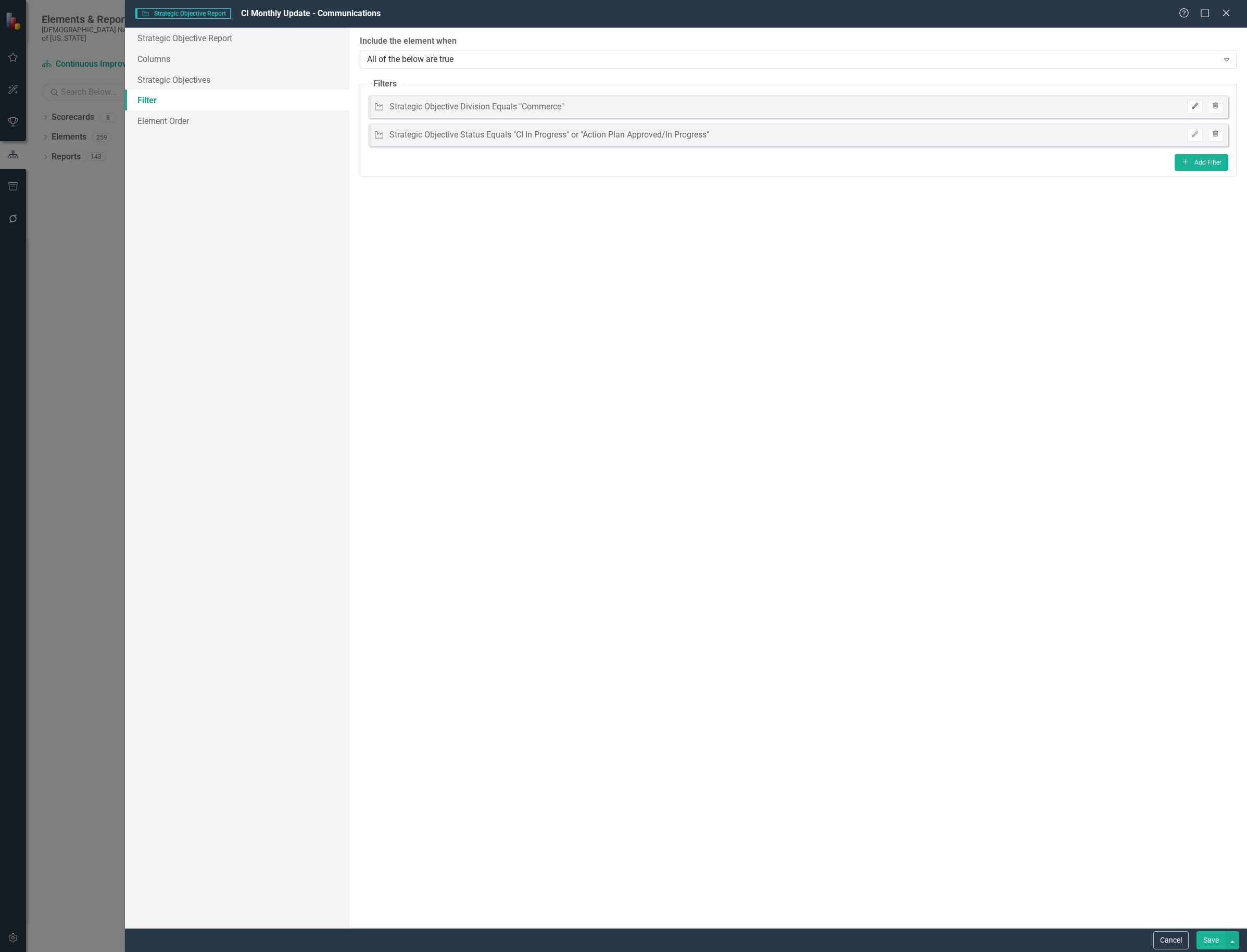
click at [1195, 103] on icon "Edit" at bounding box center [1195, 106] width 8 height 6
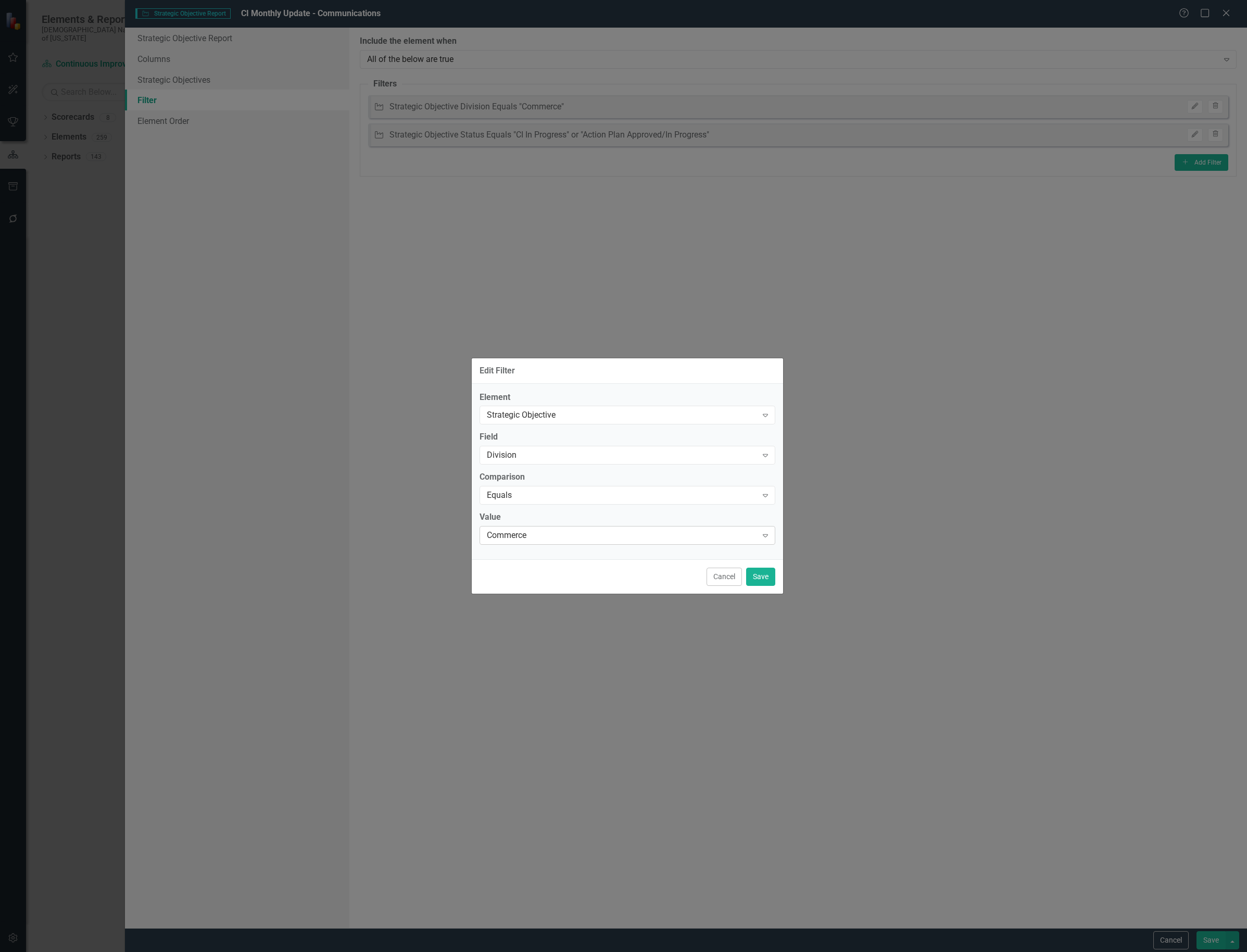
click at [552, 533] on div "Commerce" at bounding box center [622, 536] width 271 height 12
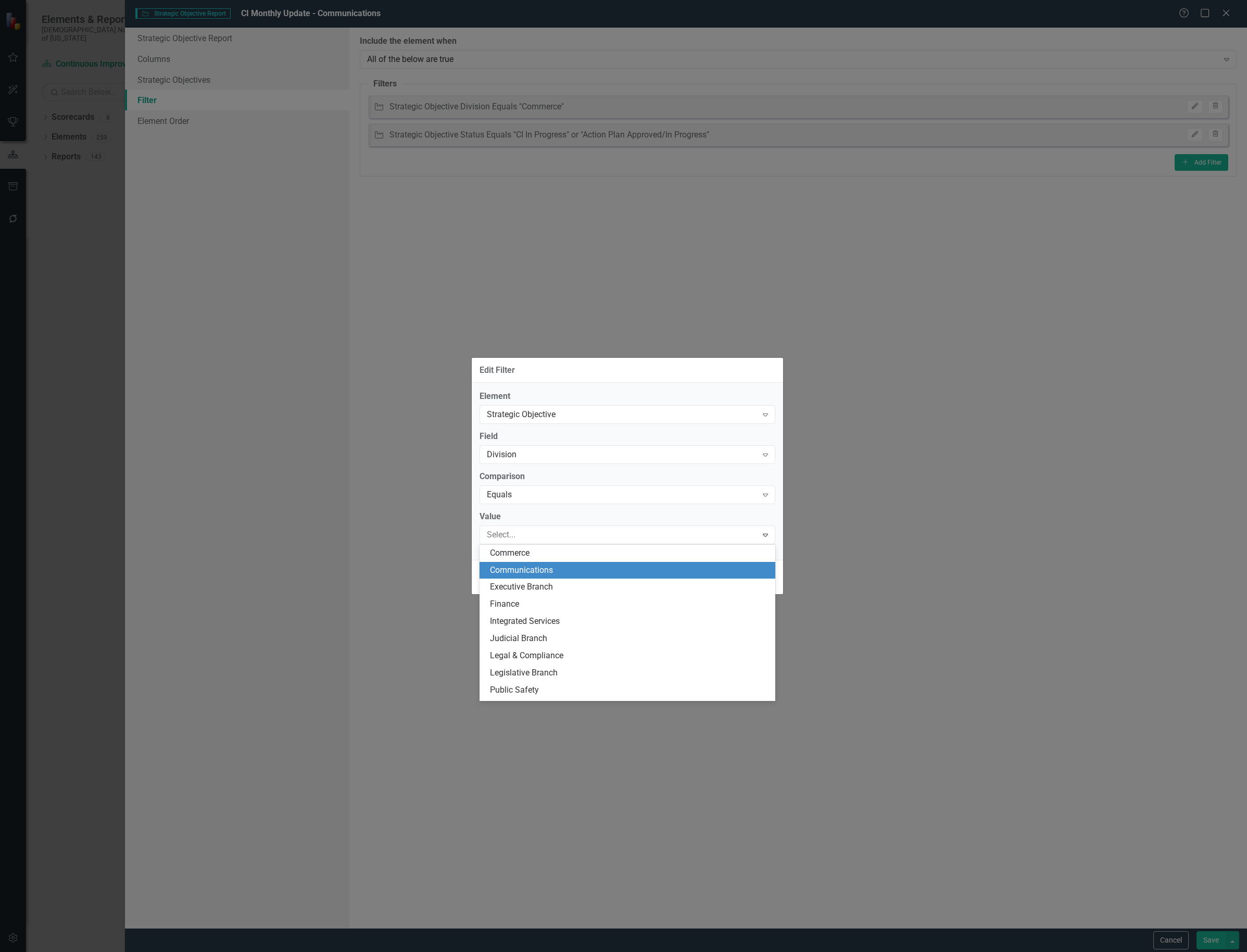
click at [552, 572] on div "Communications" at bounding box center [630, 571] width 279 height 12
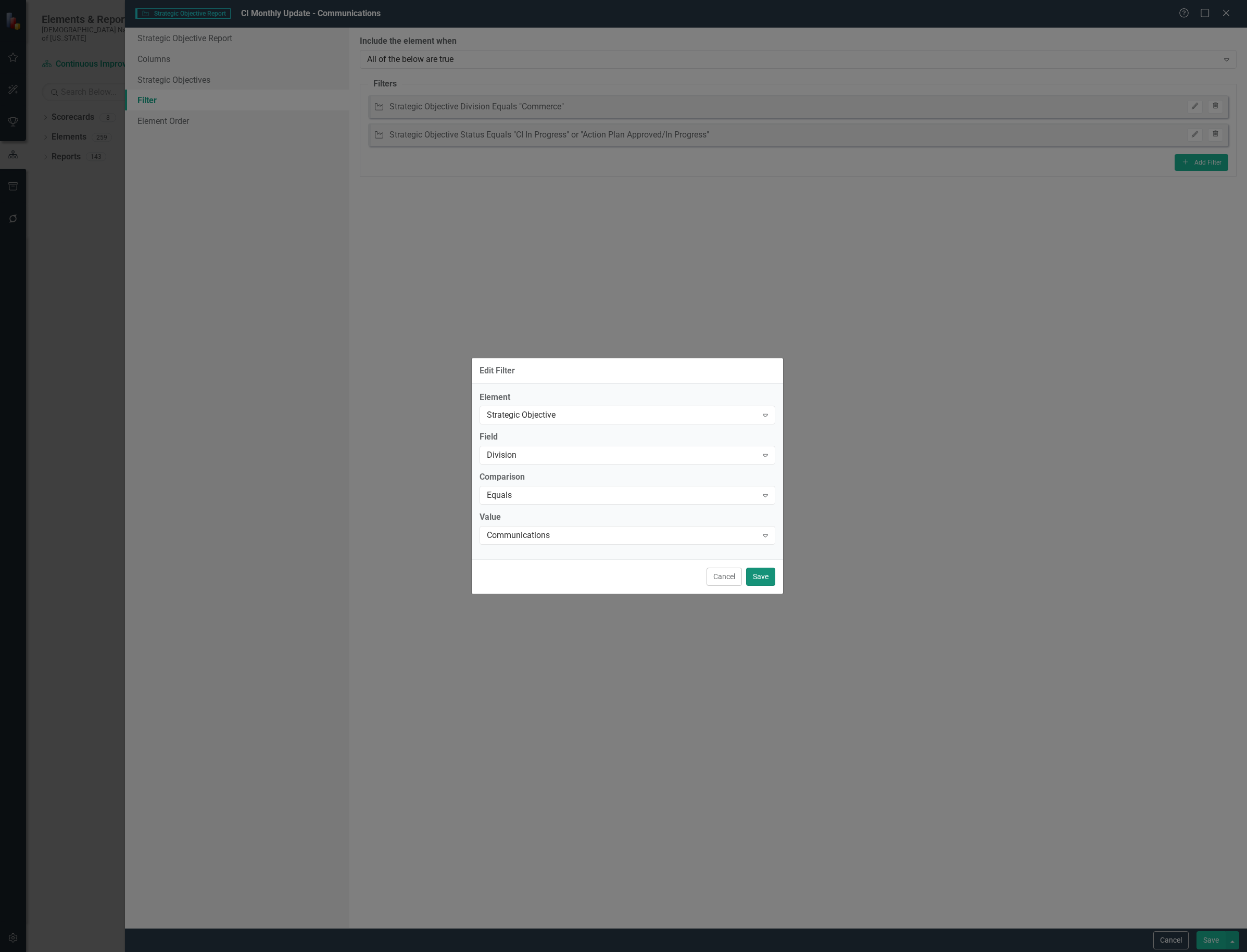
click at [759, 574] on button "Save" at bounding box center [761, 576] width 29 height 18
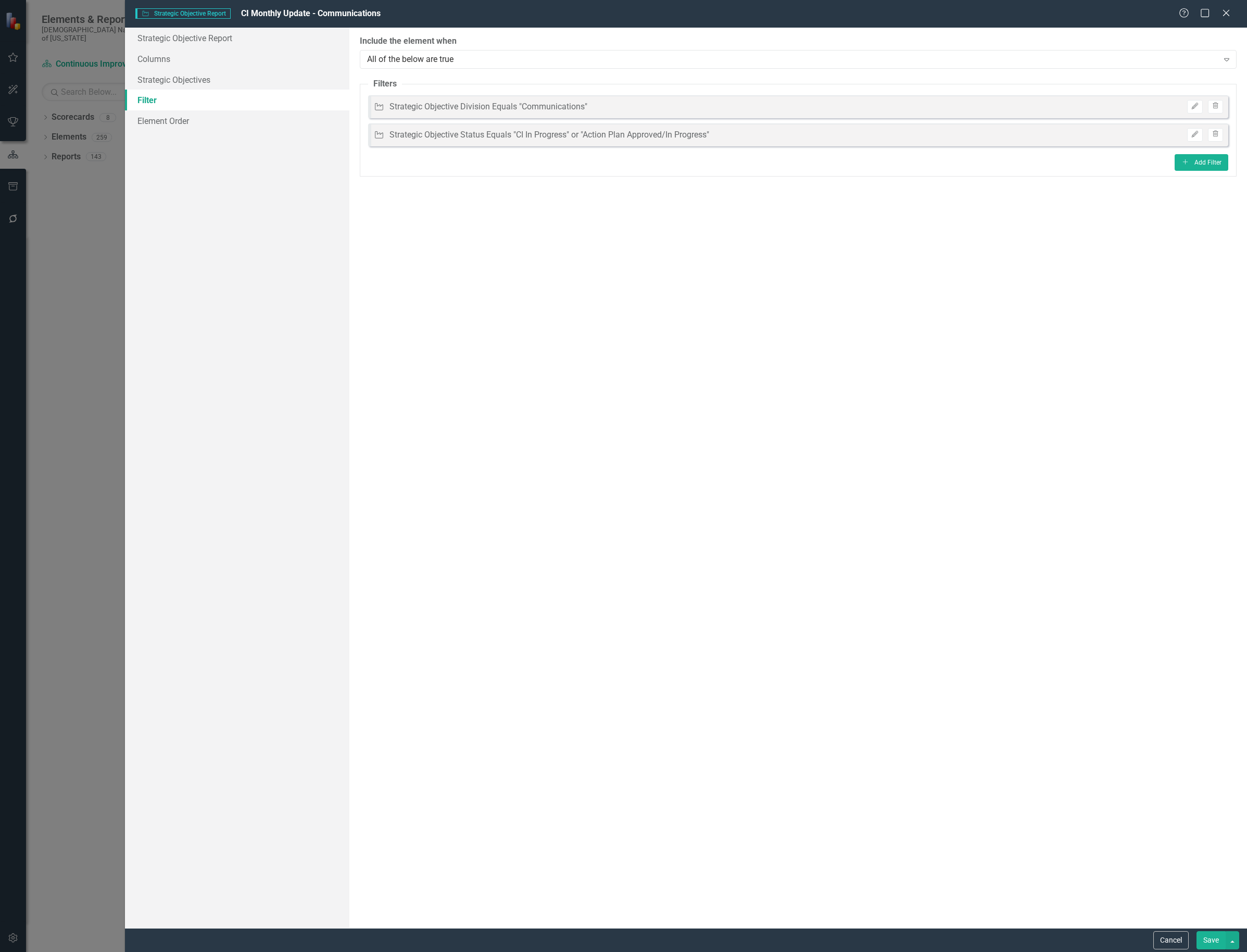
click at [1215, 941] on button "Save" at bounding box center [1211, 940] width 29 height 18
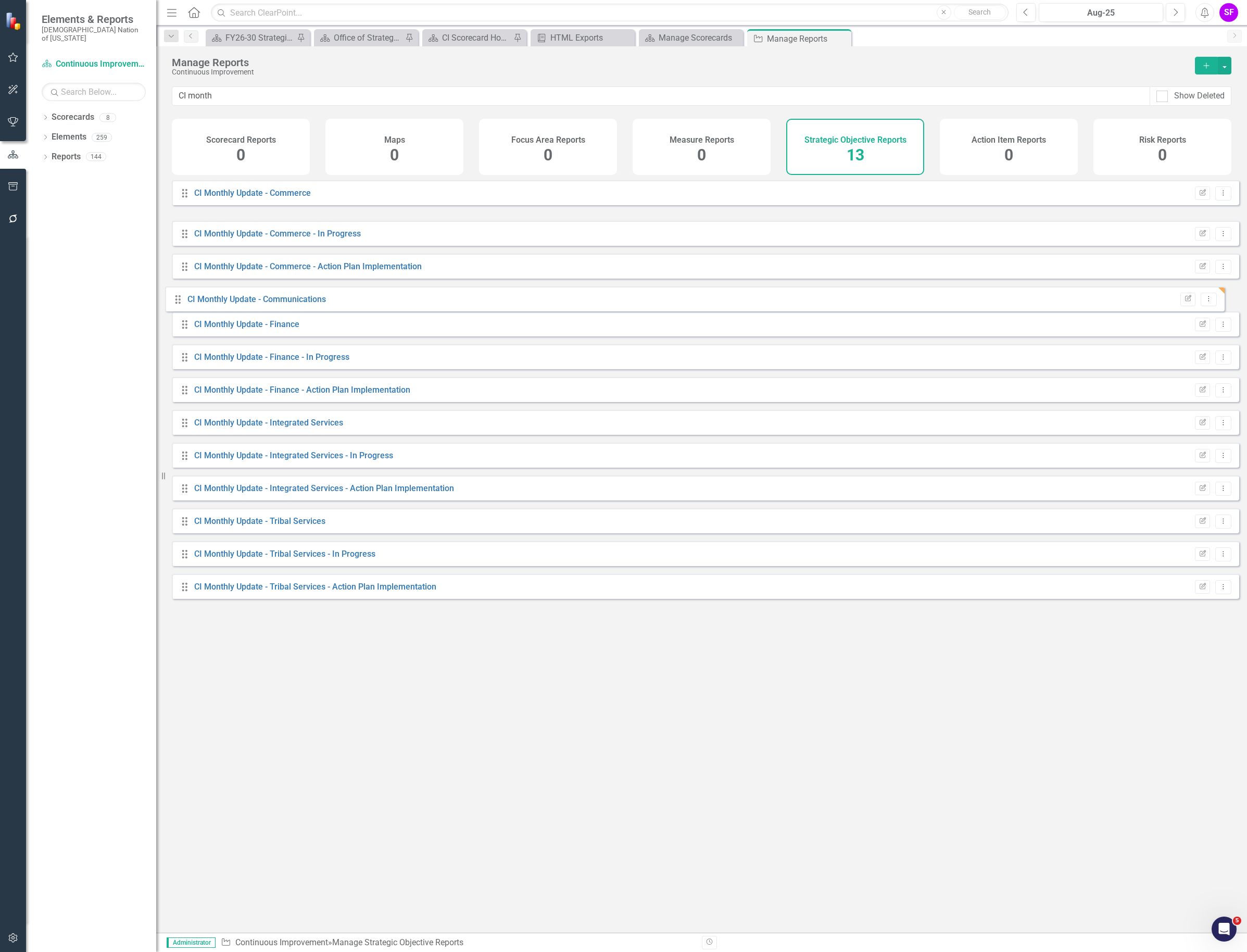
drag, startPoint x: 187, startPoint y: 236, endPoint x: 180, endPoint y: 301, distance: 65.4
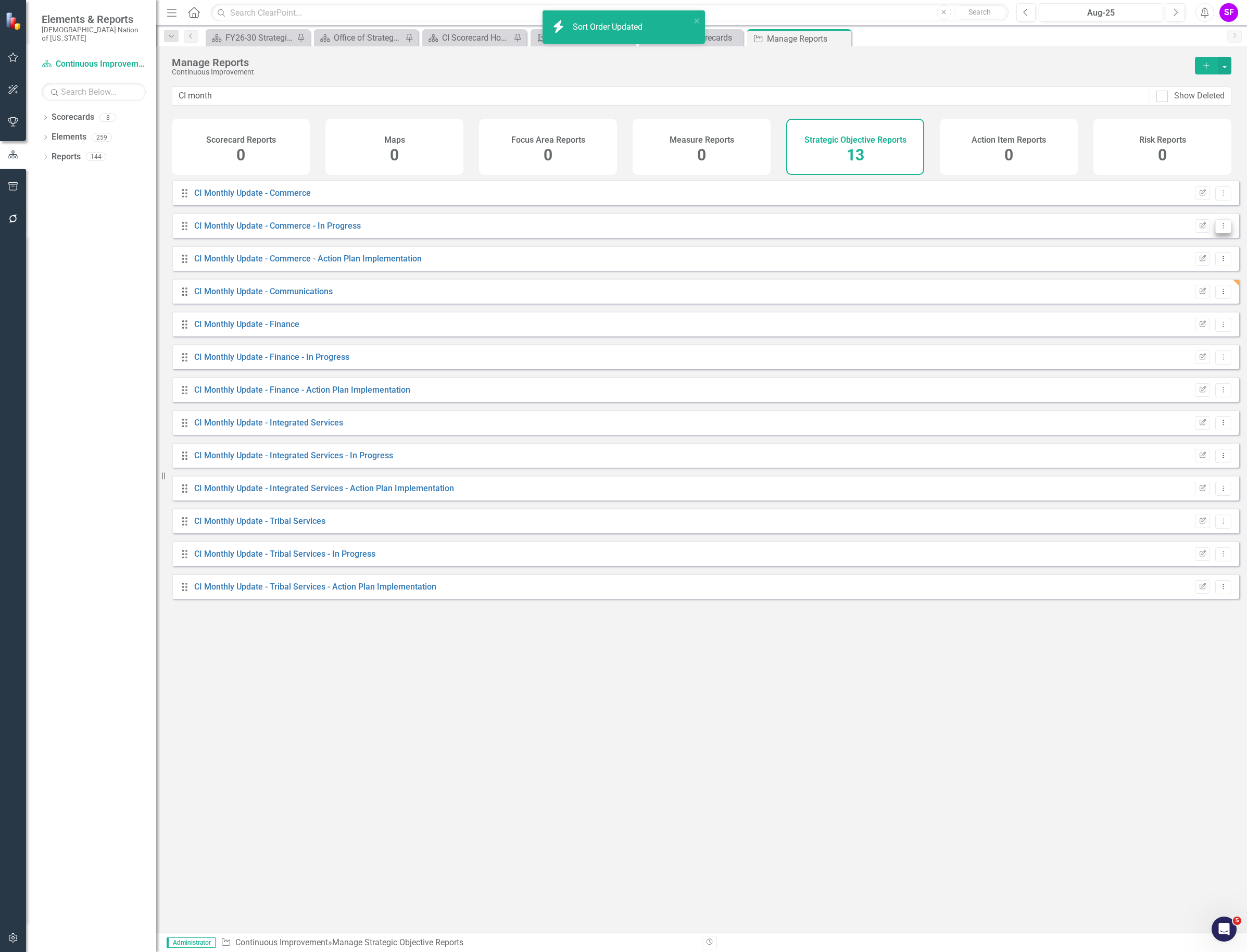
click at [1219, 229] on icon "Dropdown Menu" at bounding box center [1223, 225] width 9 height 7
click at [1198, 282] on link "Copy Duplicate Report" at bounding box center [1180, 290] width 86 height 19
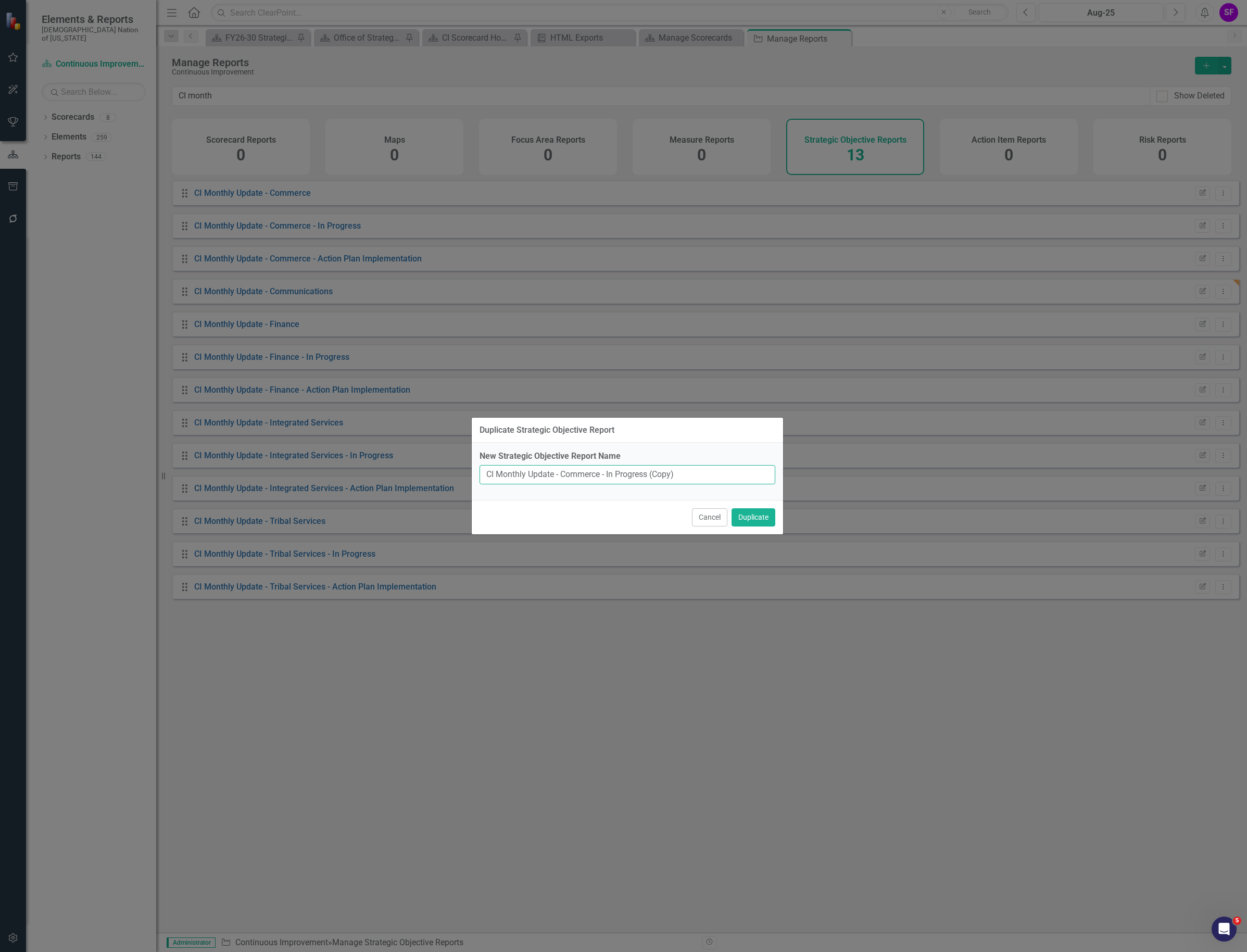
drag, startPoint x: 705, startPoint y: 472, endPoint x: 652, endPoint y: 477, distance: 53.2
click at [652, 477] on input "CI Monthly Update - Commerce - In Progress (Copy)" at bounding box center [627, 475] width 296 height 19
drag, startPoint x: 601, startPoint y: 475, endPoint x: 587, endPoint y: 476, distance: 14.0
click at [587, 476] on input "CI Monthly Update - Commerce - In Progress" at bounding box center [627, 475] width 296 height 19
type input "CI Monthly Update - Communications - In Progress"
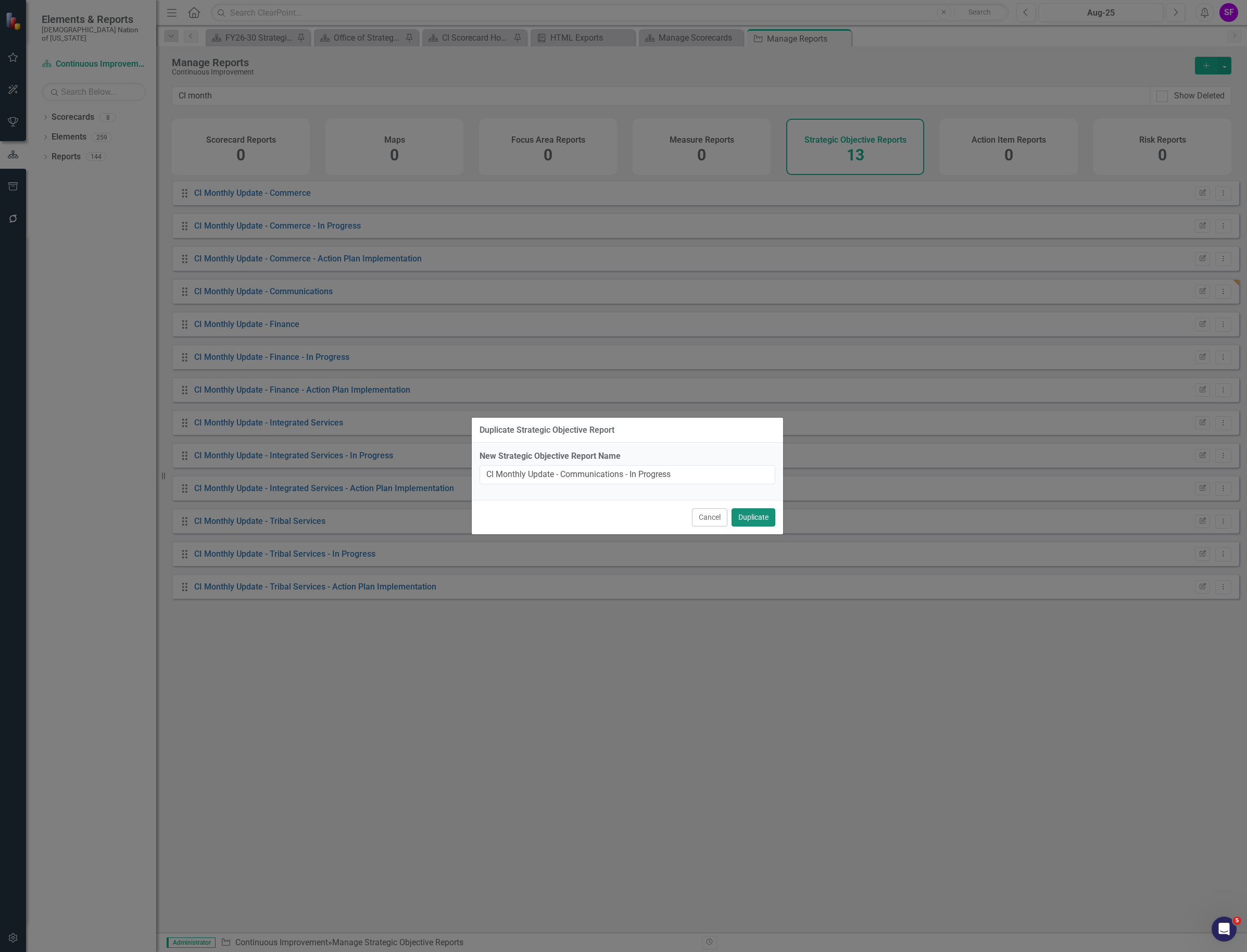
click at [754, 516] on button "Duplicate" at bounding box center [753, 517] width 44 height 18
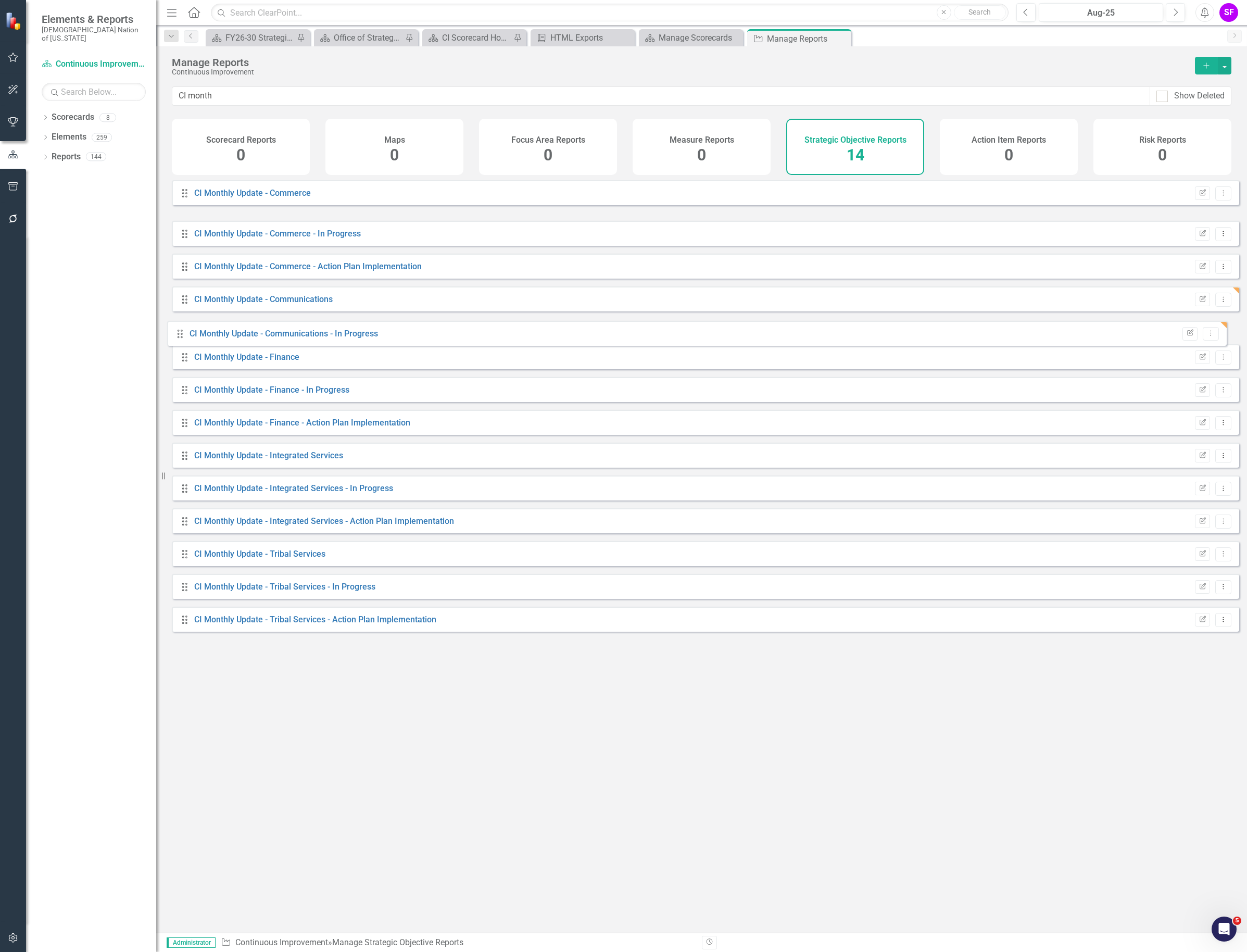
drag, startPoint x: 182, startPoint y: 234, endPoint x: 178, endPoint y: 334, distance: 100.1
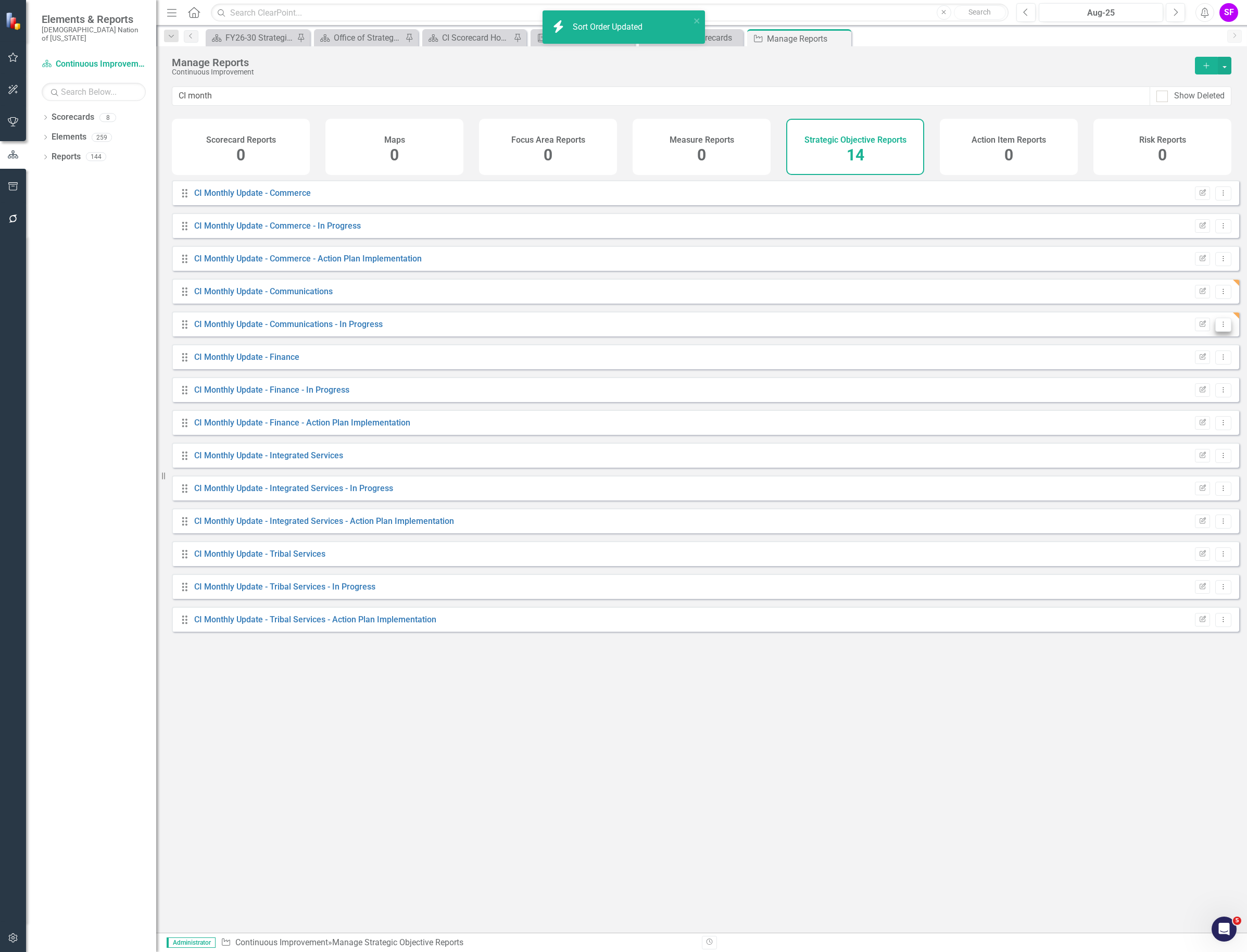
click at [1219, 328] on icon "Dropdown Menu" at bounding box center [1223, 324] width 9 height 7
click at [1207, 350] on link "Edit Report Edit Report" at bounding box center [1180, 350] width 86 height 19
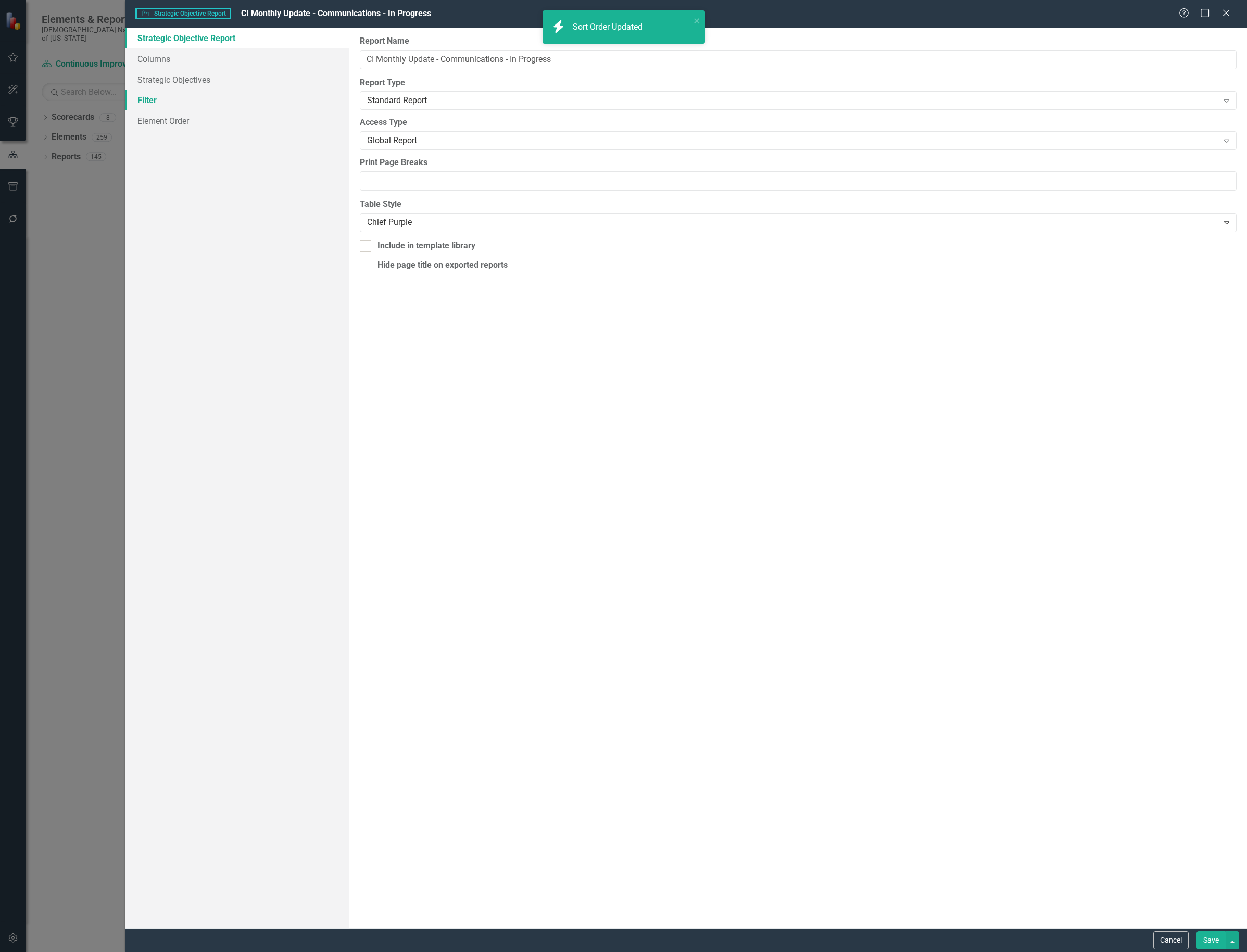
click at [172, 105] on link "Filter" at bounding box center [237, 99] width 224 height 20
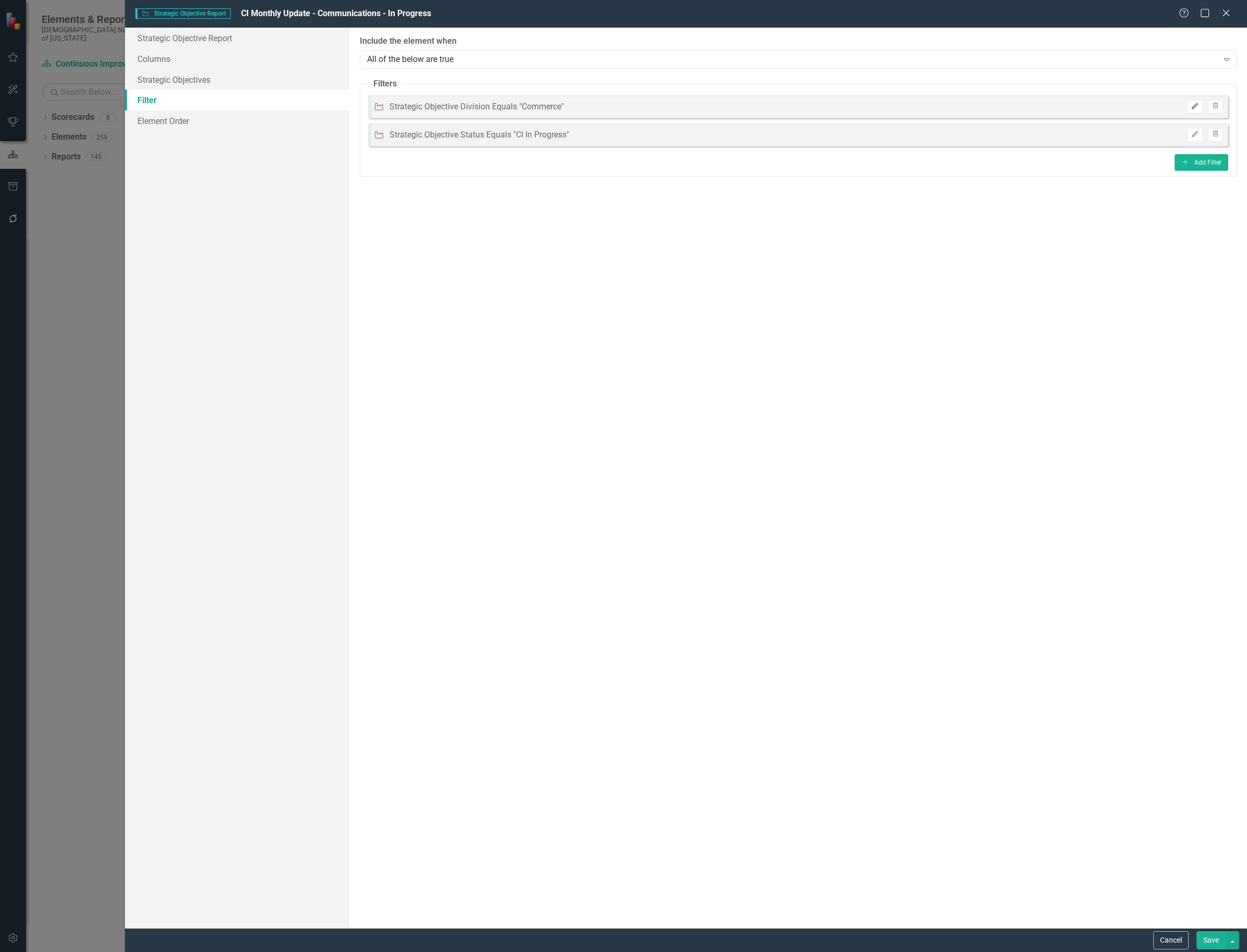
click at [1197, 110] on button "Edit" at bounding box center [1196, 107] width 16 height 14
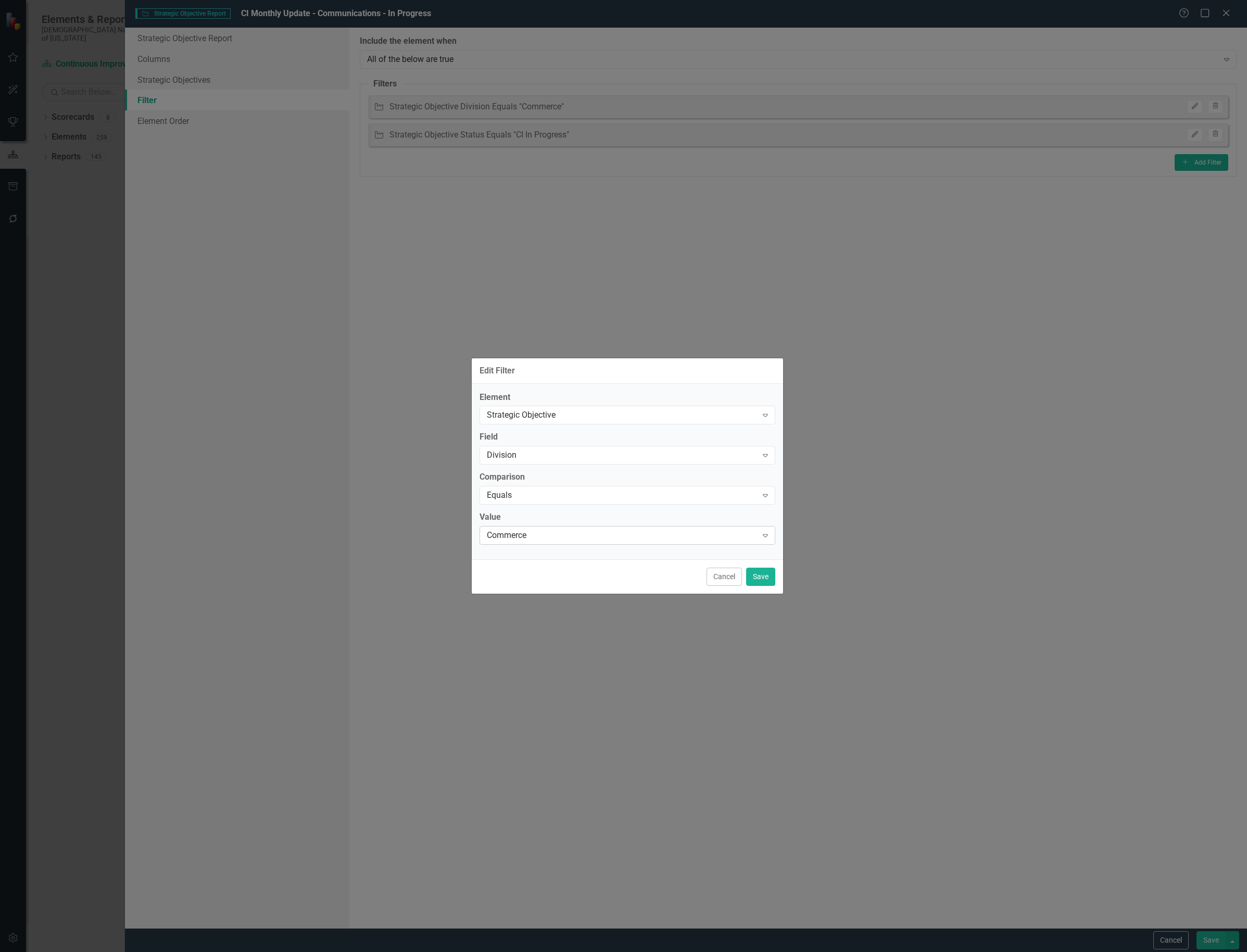
click at [548, 532] on div "Commerce" at bounding box center [622, 536] width 271 height 12
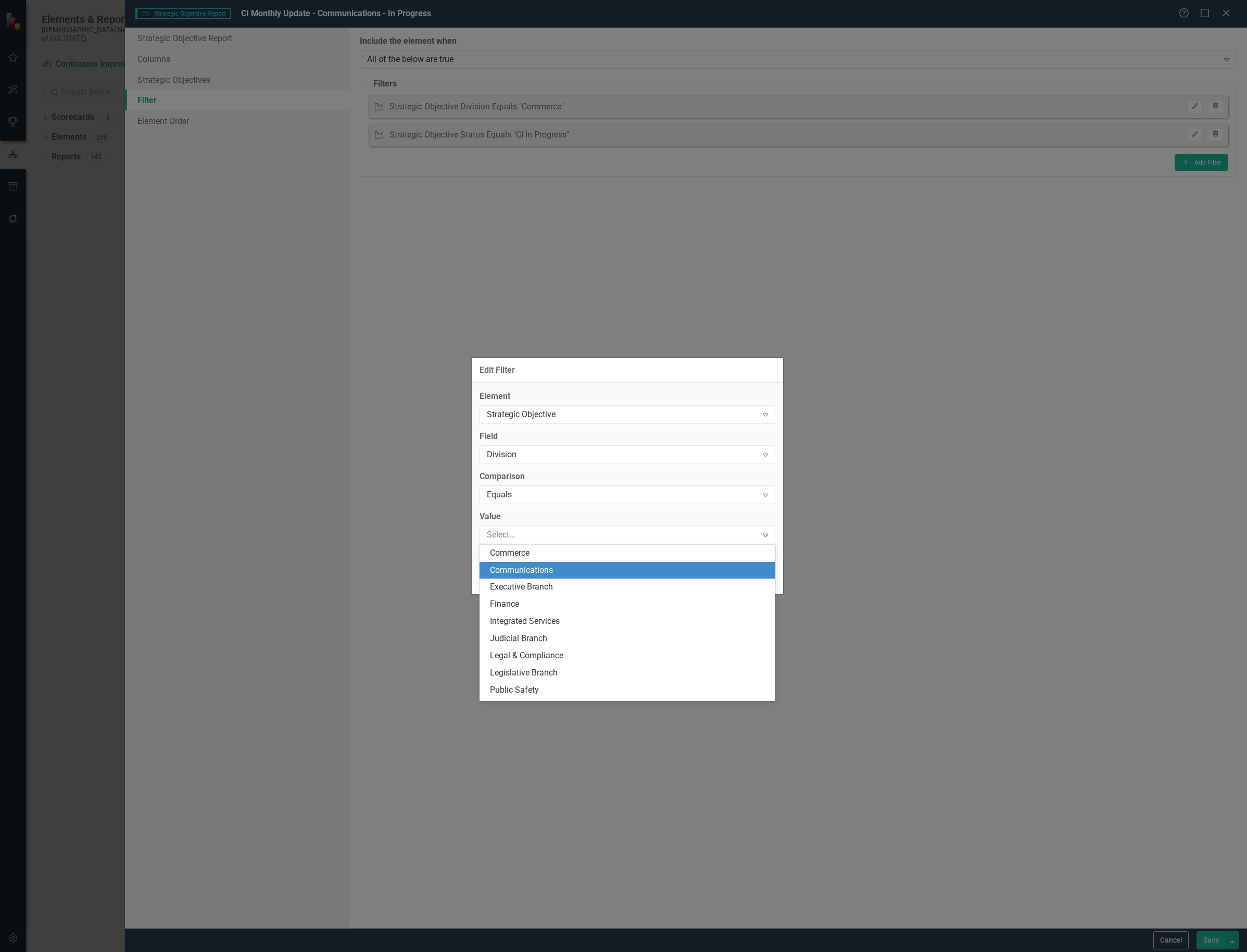
click at [545, 570] on div "Communications" at bounding box center [630, 571] width 279 height 12
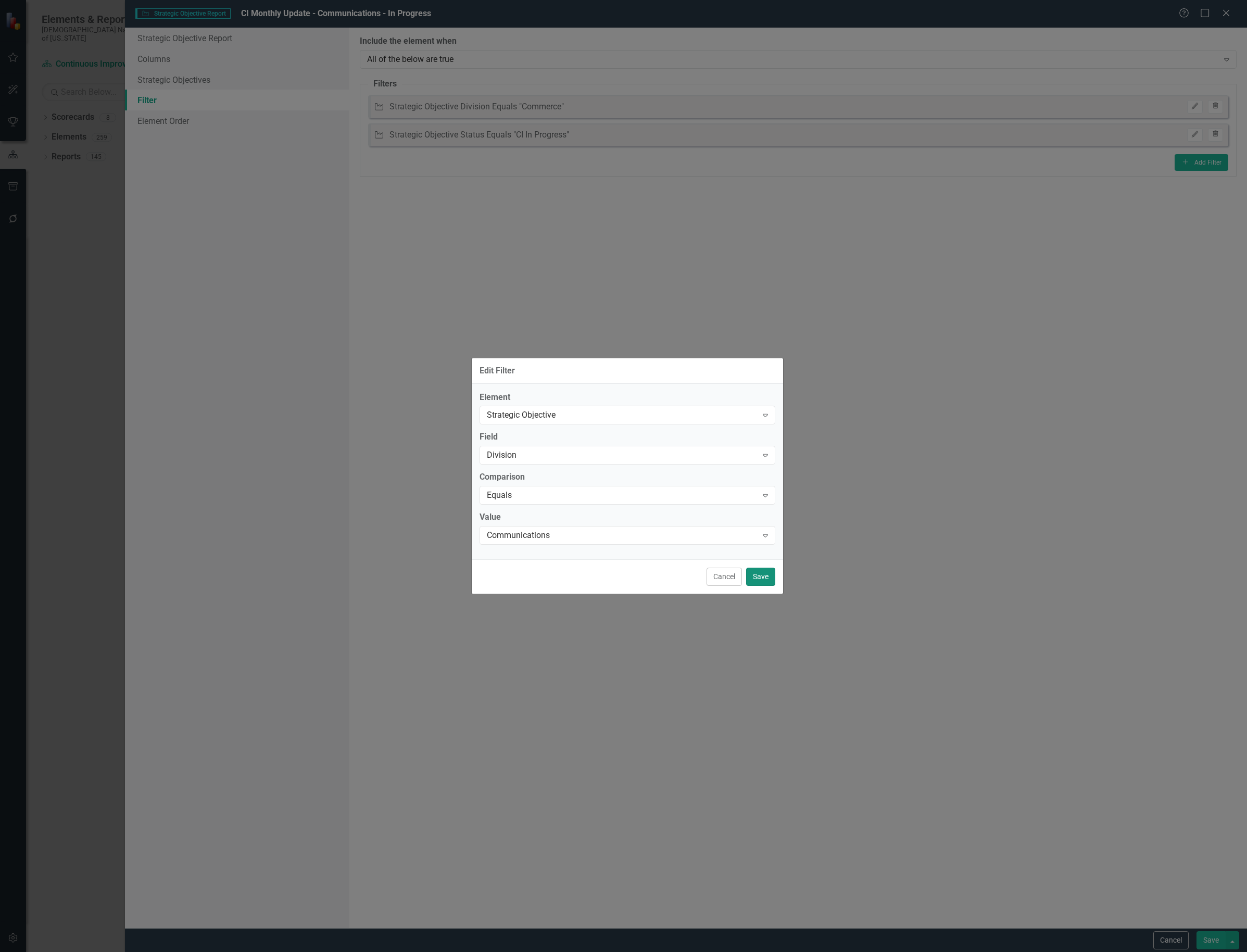
click at [759, 572] on button "Save" at bounding box center [761, 576] width 29 height 18
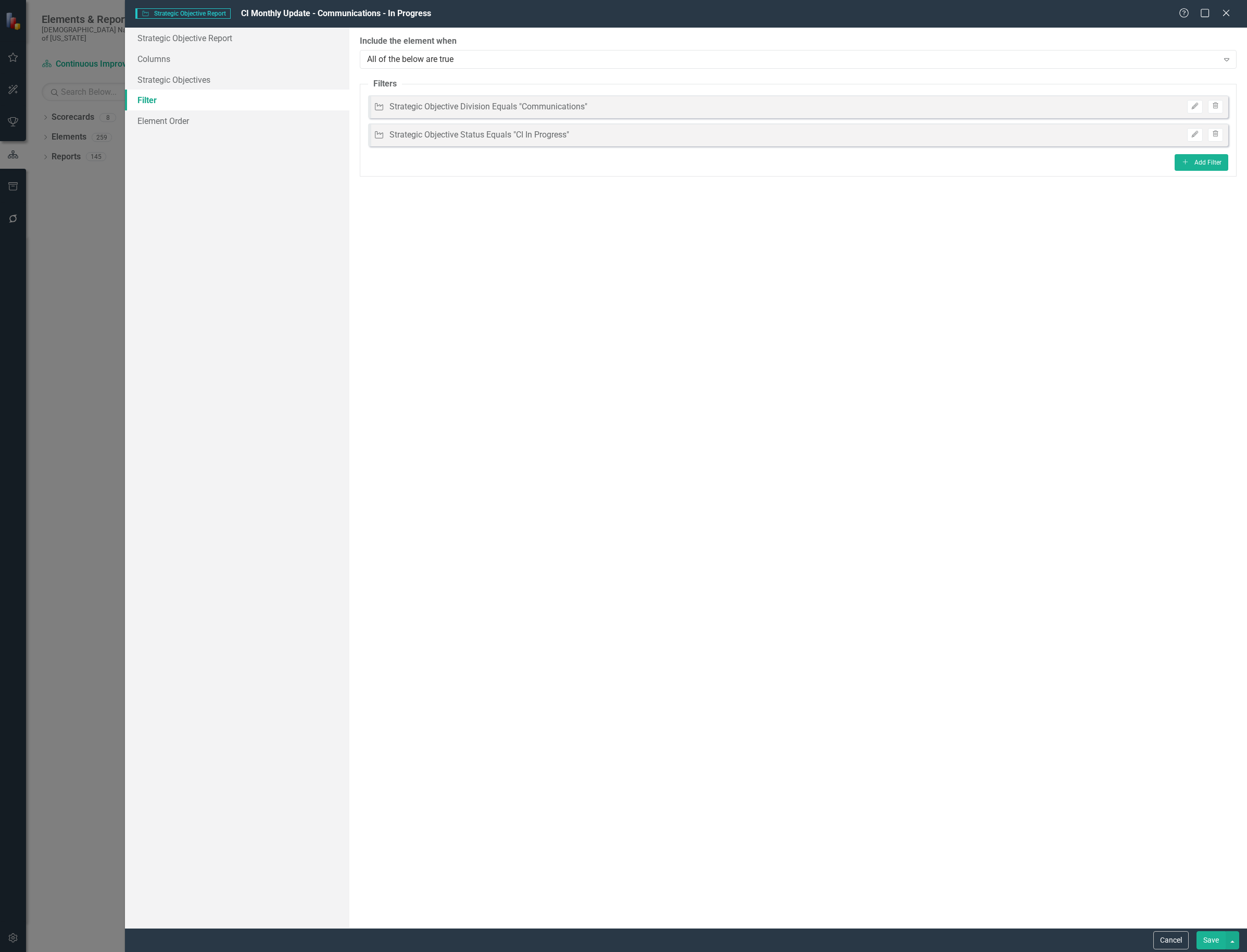
click at [1213, 945] on button "Save" at bounding box center [1211, 940] width 29 height 18
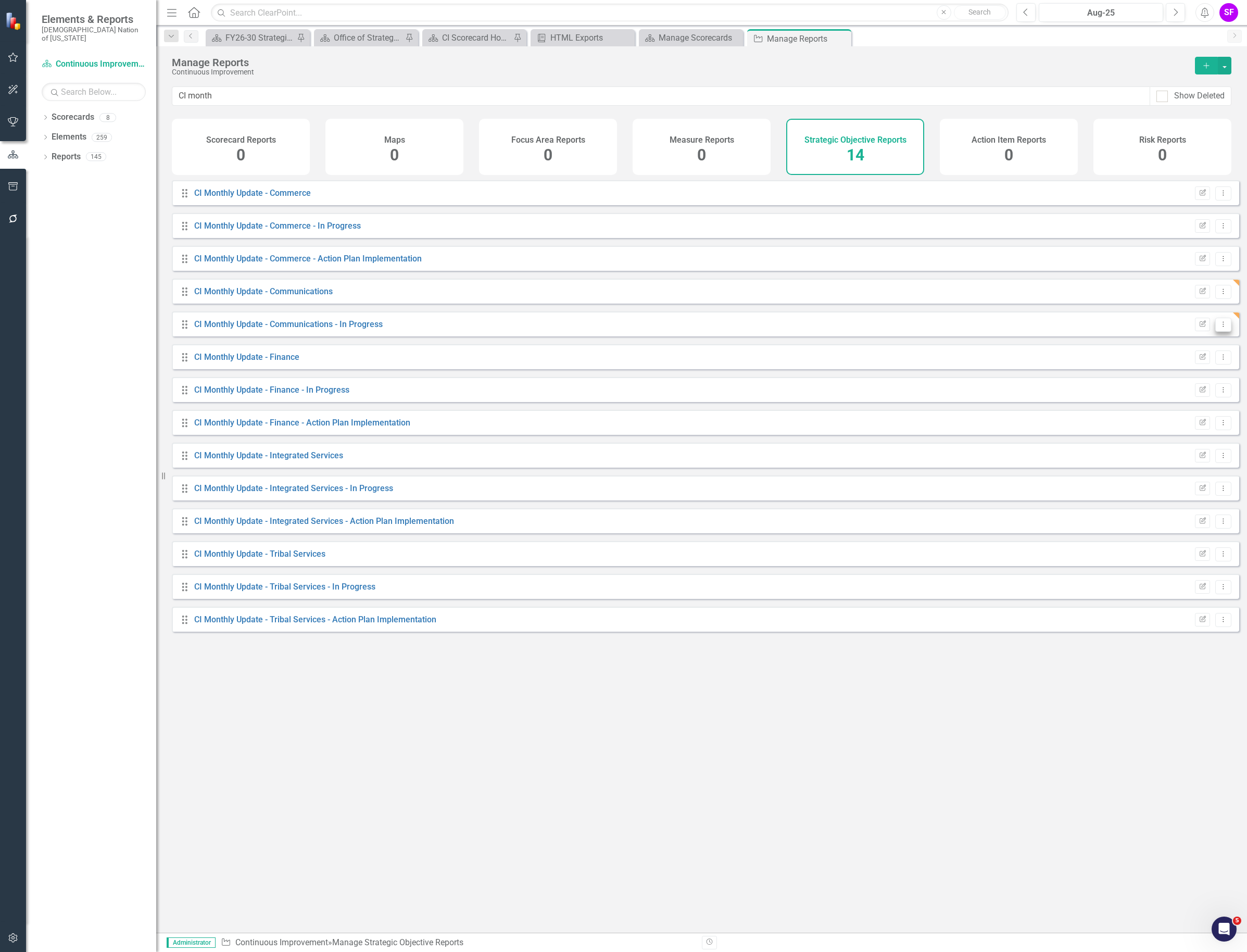
click at [1219, 328] on icon "Dropdown Menu" at bounding box center [1223, 324] width 9 height 7
click at [1206, 388] on link "Copy Duplicate Report" at bounding box center [1180, 389] width 86 height 19
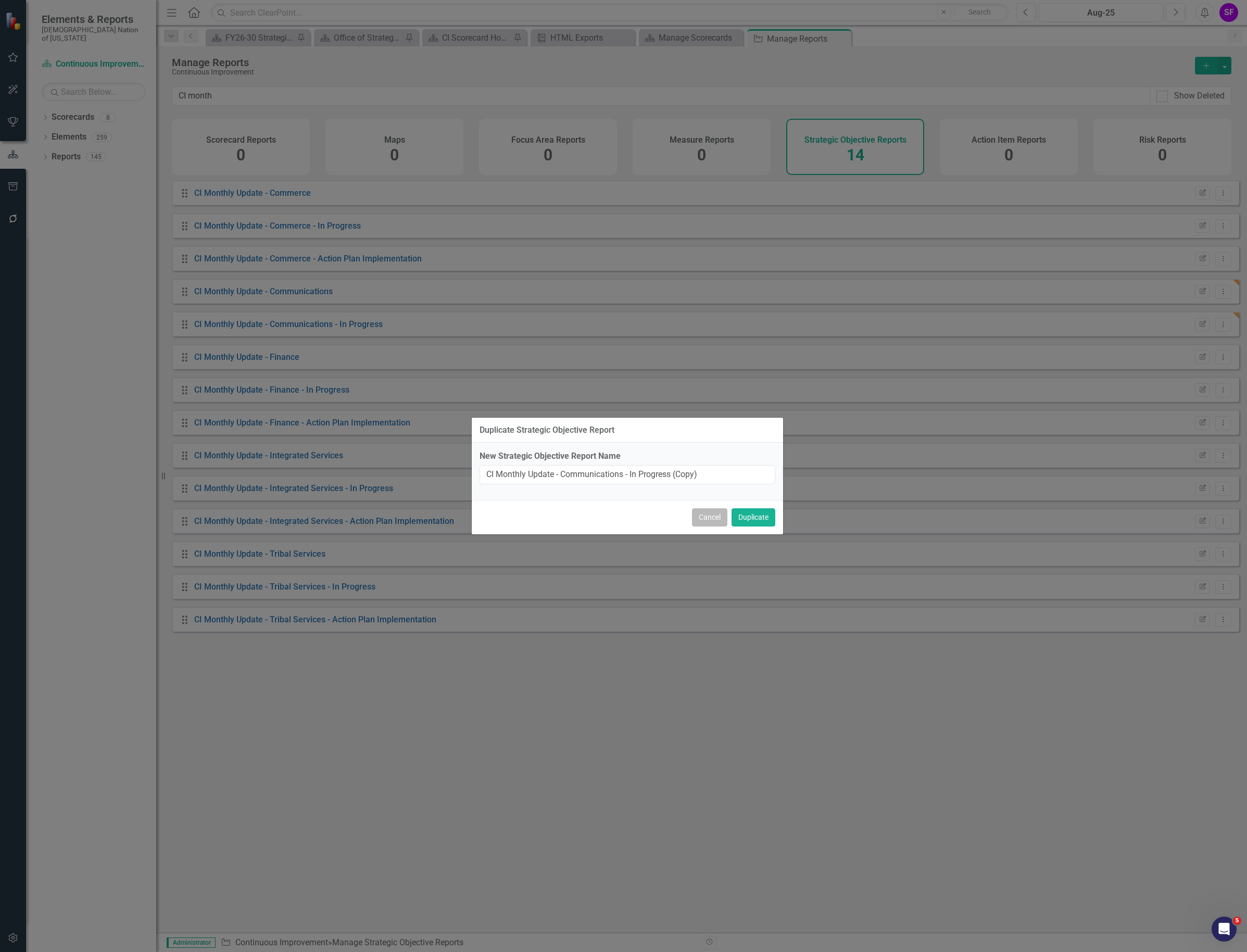
click at [711, 518] on button "Cancel" at bounding box center [709, 517] width 35 height 18
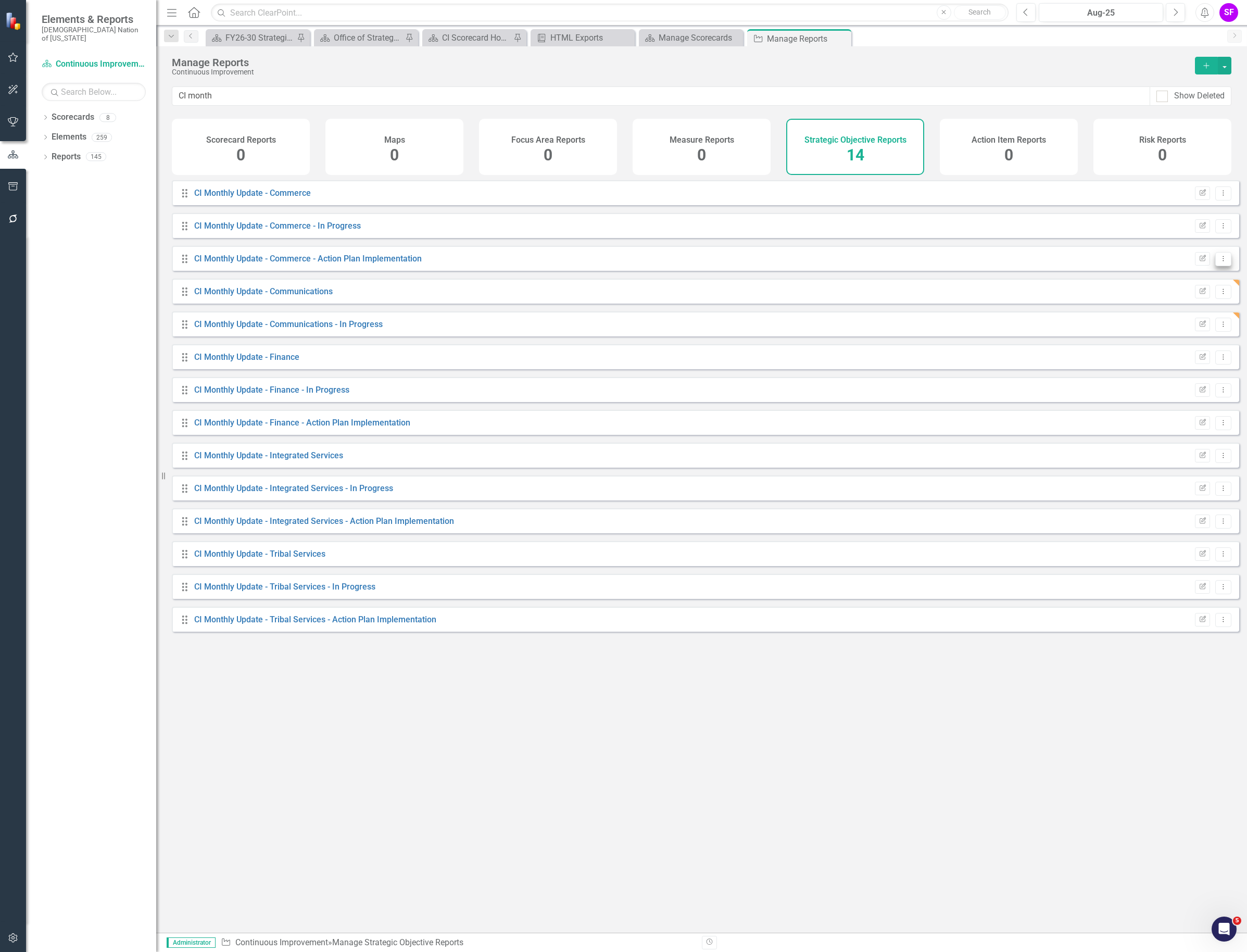
click at [1220, 262] on icon "Dropdown Menu" at bounding box center [1223, 258] width 9 height 7
click at [1194, 321] on link "Copy Duplicate Report" at bounding box center [1180, 323] width 86 height 19
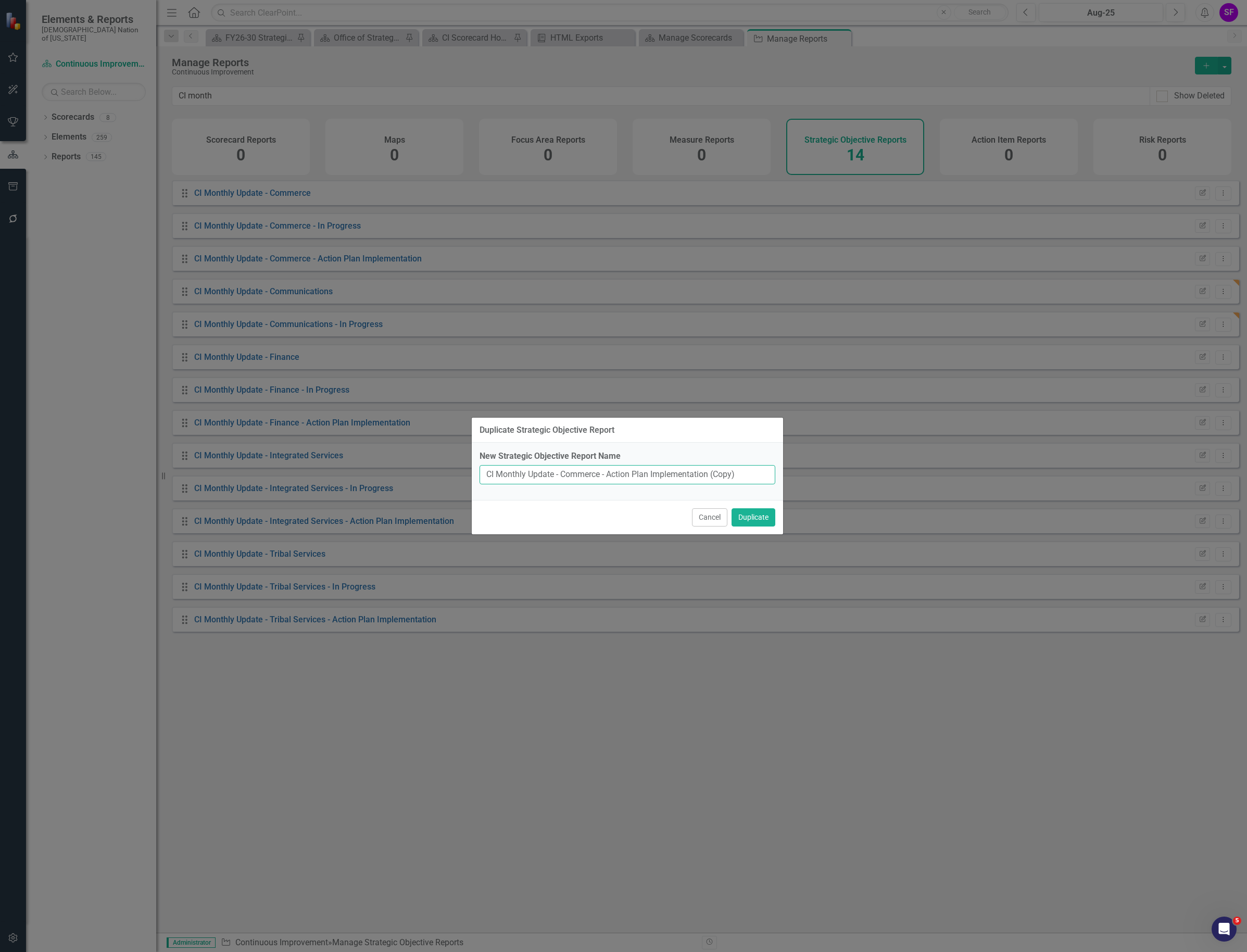
drag, startPoint x: 603, startPoint y: 475, endPoint x: 587, endPoint y: 476, distance: 16.0
click at [587, 476] on input "CI Monthly Update - Commerce - Action Plan Implementation (Copy)" at bounding box center [627, 475] width 296 height 19
drag, startPoint x: 772, startPoint y: 474, endPoint x: 736, endPoint y: 479, distance: 36.3
click at [736, 479] on input "CI Monthly Update - Communications - Action Plan Implementation (Copy)" at bounding box center [627, 475] width 296 height 19
type input "CI Monthly Update - Communications - Action Plan Implementation"
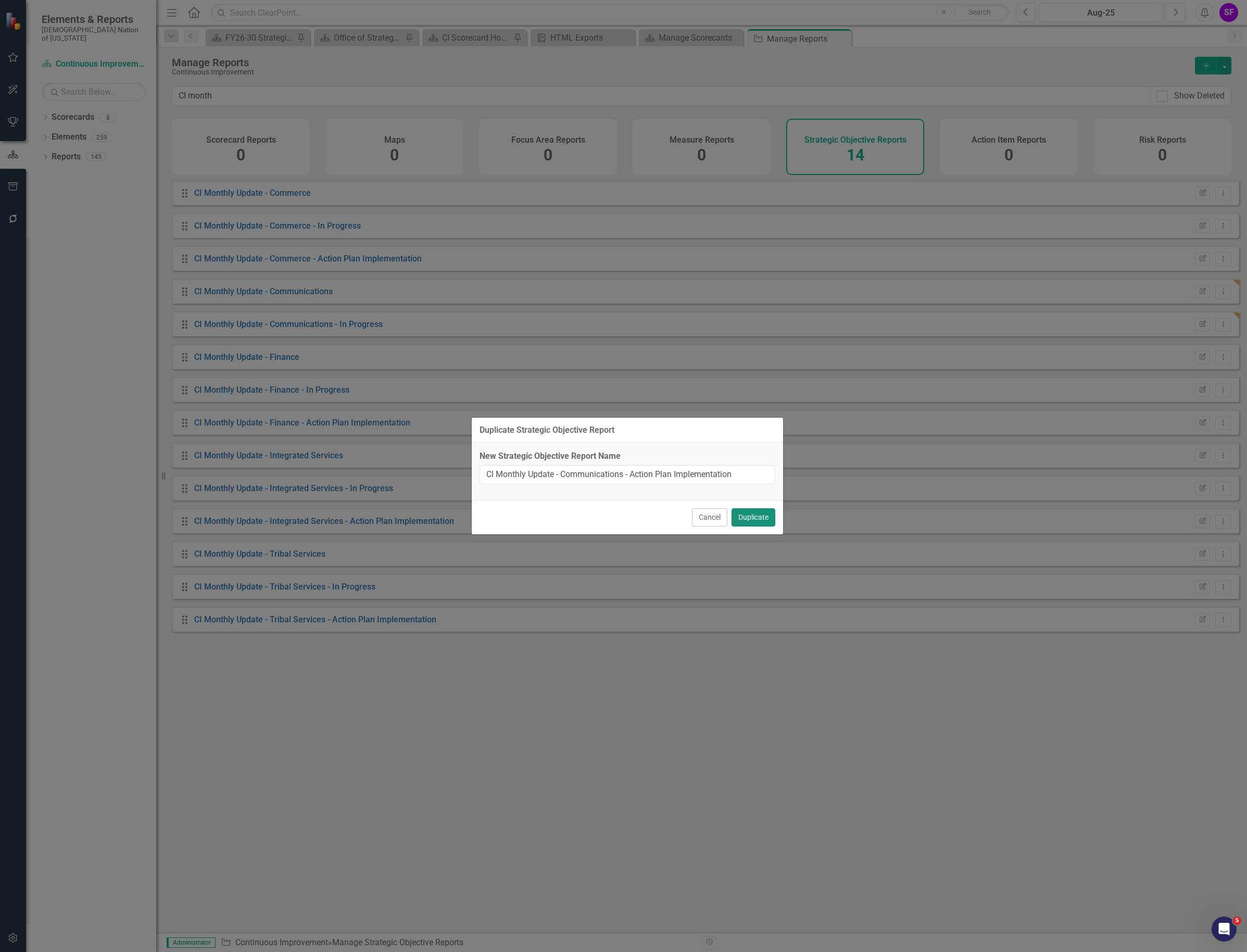
click at [742, 515] on button "Duplicate" at bounding box center [753, 517] width 44 height 18
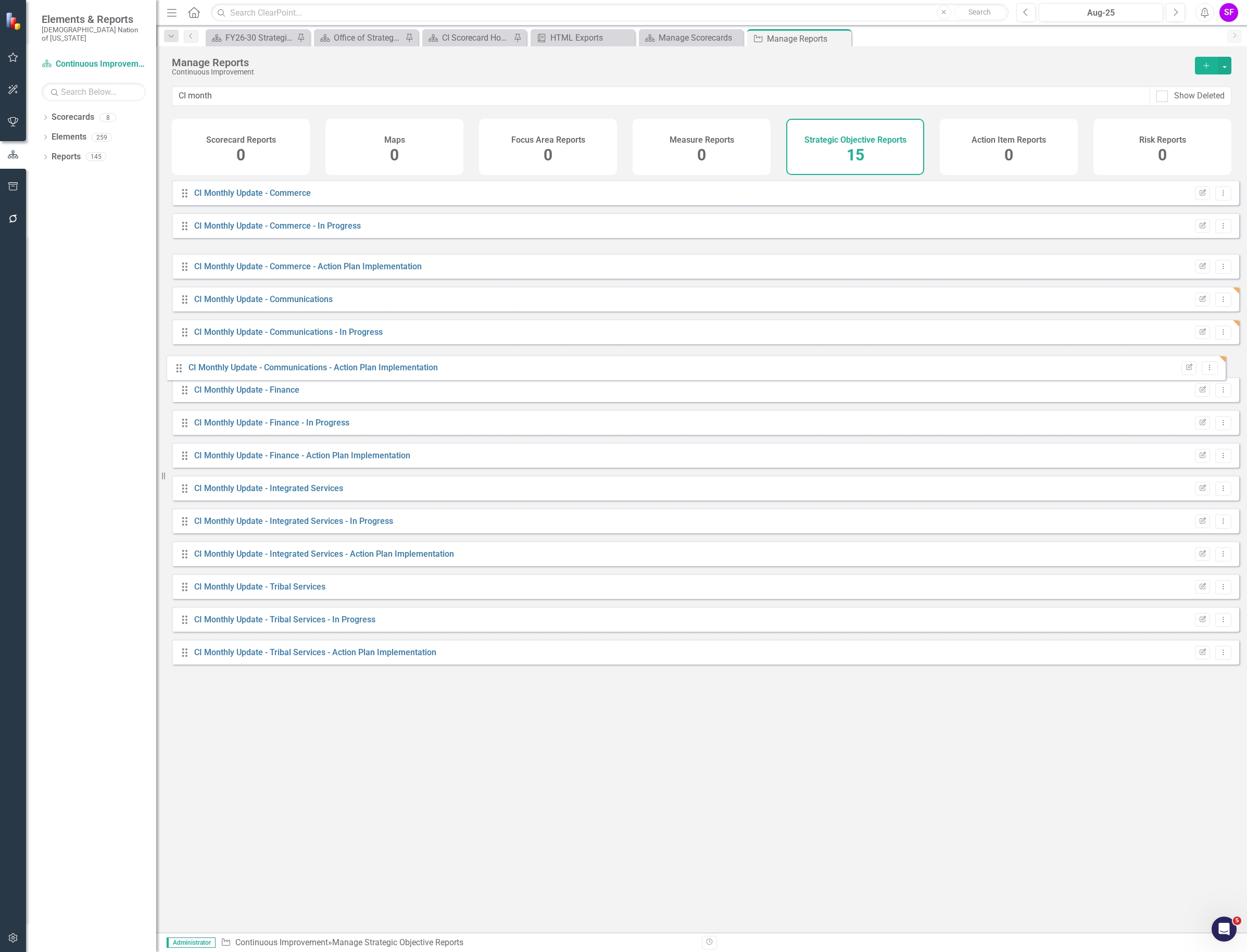
drag, startPoint x: 180, startPoint y: 264, endPoint x: 175, endPoint y: 365, distance: 101.1
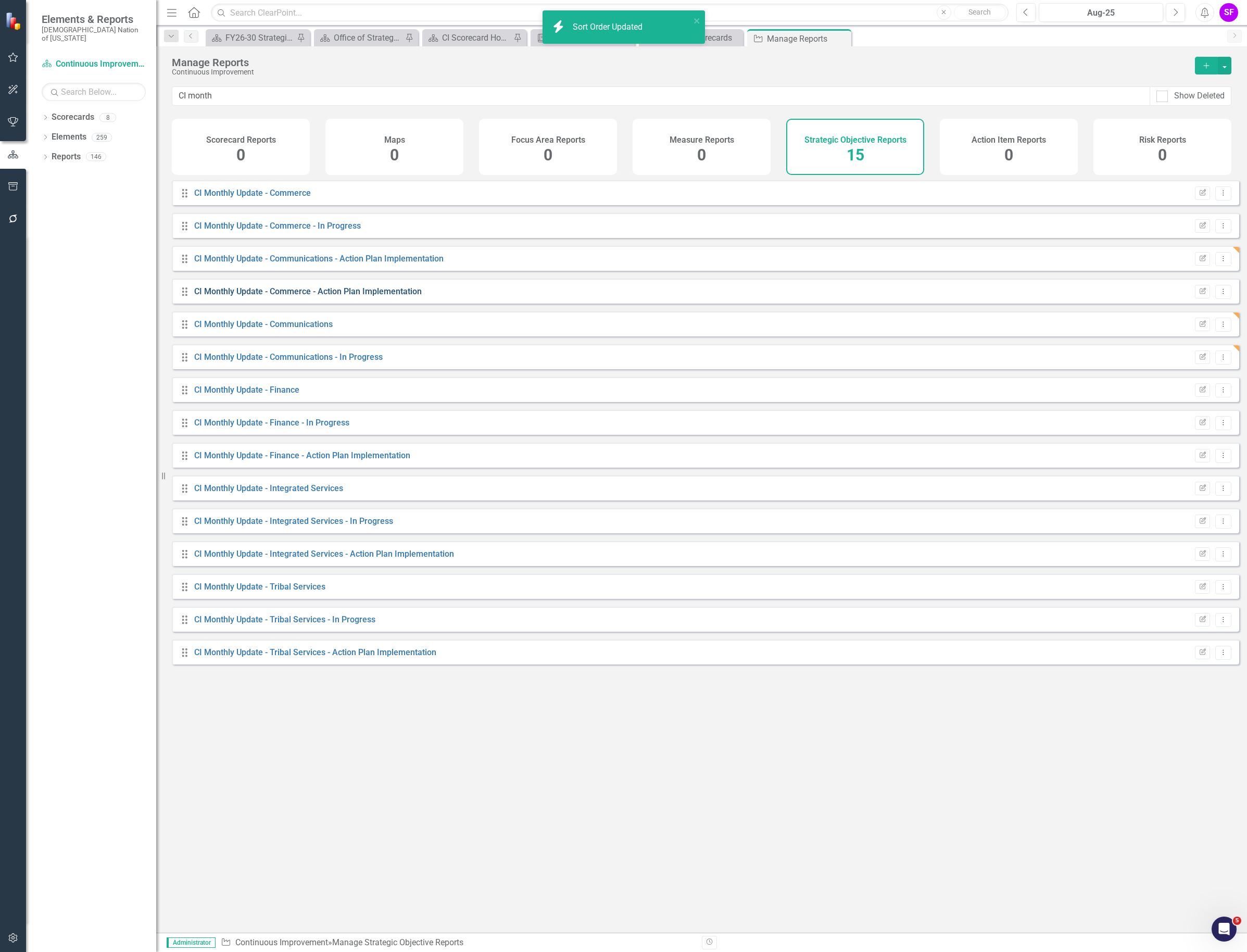
click at [308, 296] on link "CI Monthly Update - Commerce - Action Plan Implementation" at bounding box center [308, 291] width 228 height 10
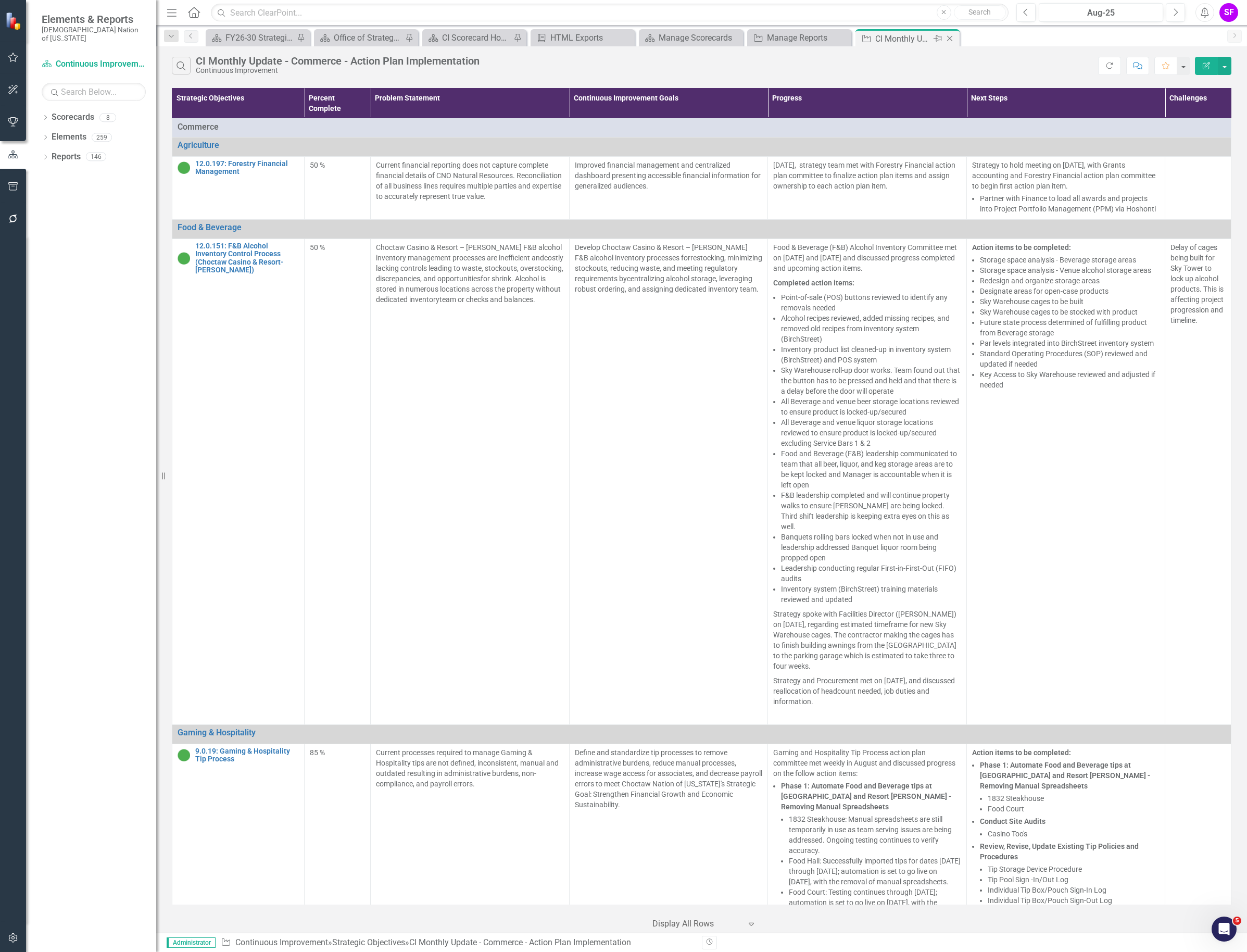
click at [948, 38] on icon "Close" at bounding box center [950, 38] width 11 height 9
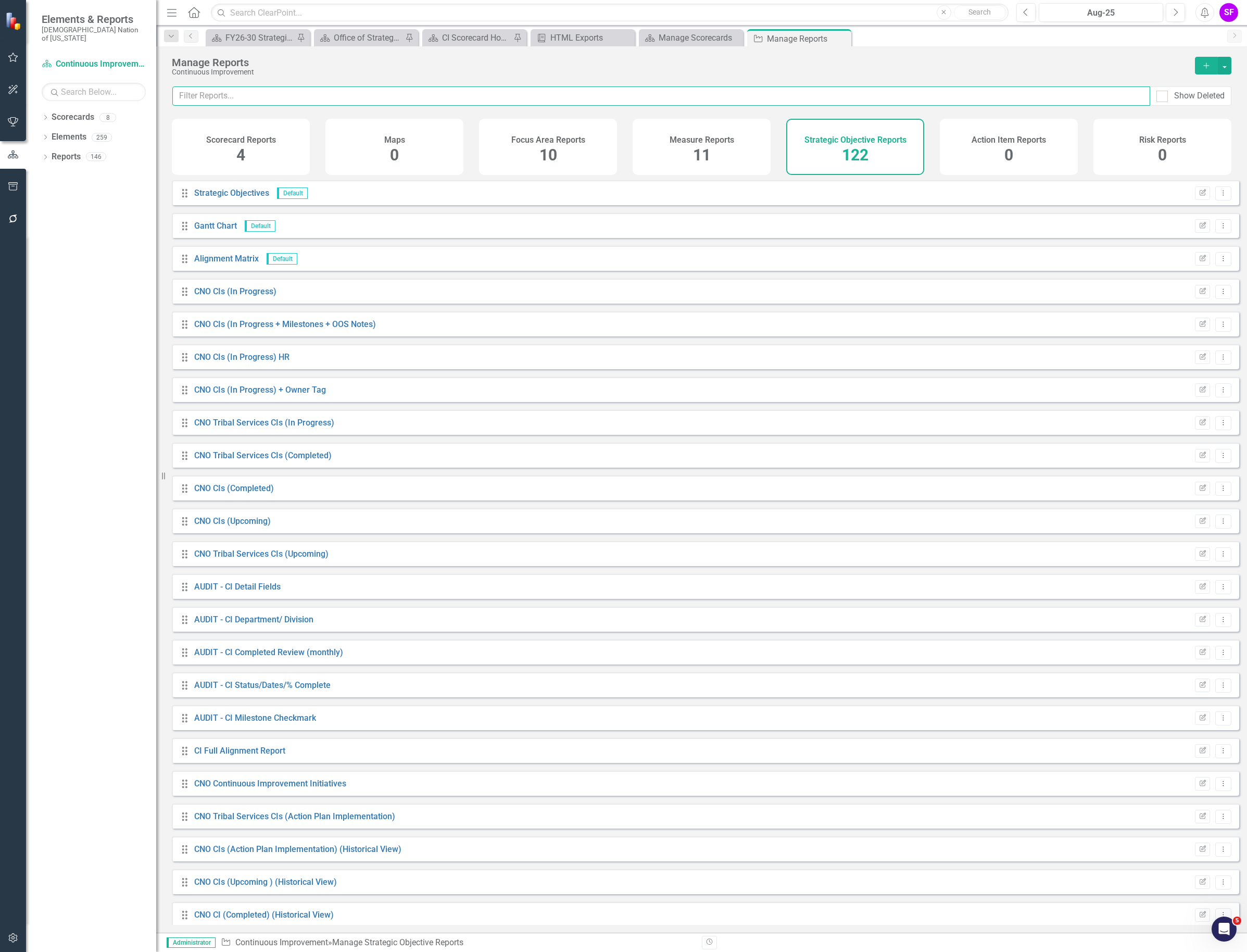
click at [769, 97] on input "text" at bounding box center [662, 96] width 978 height 19
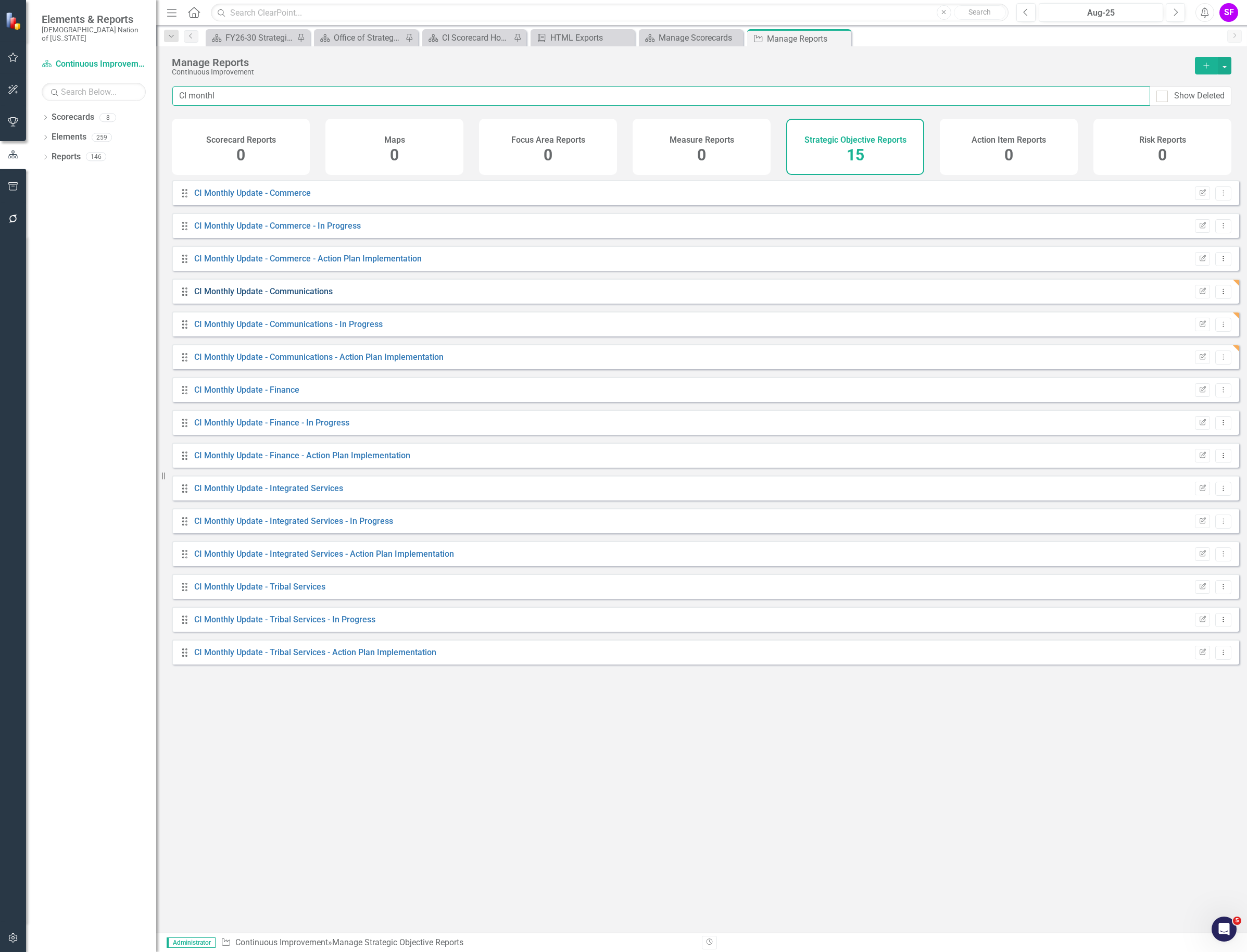
type input "CI monthl"
click at [297, 296] on link "CI Monthly Update - Communications" at bounding box center [263, 291] width 139 height 10
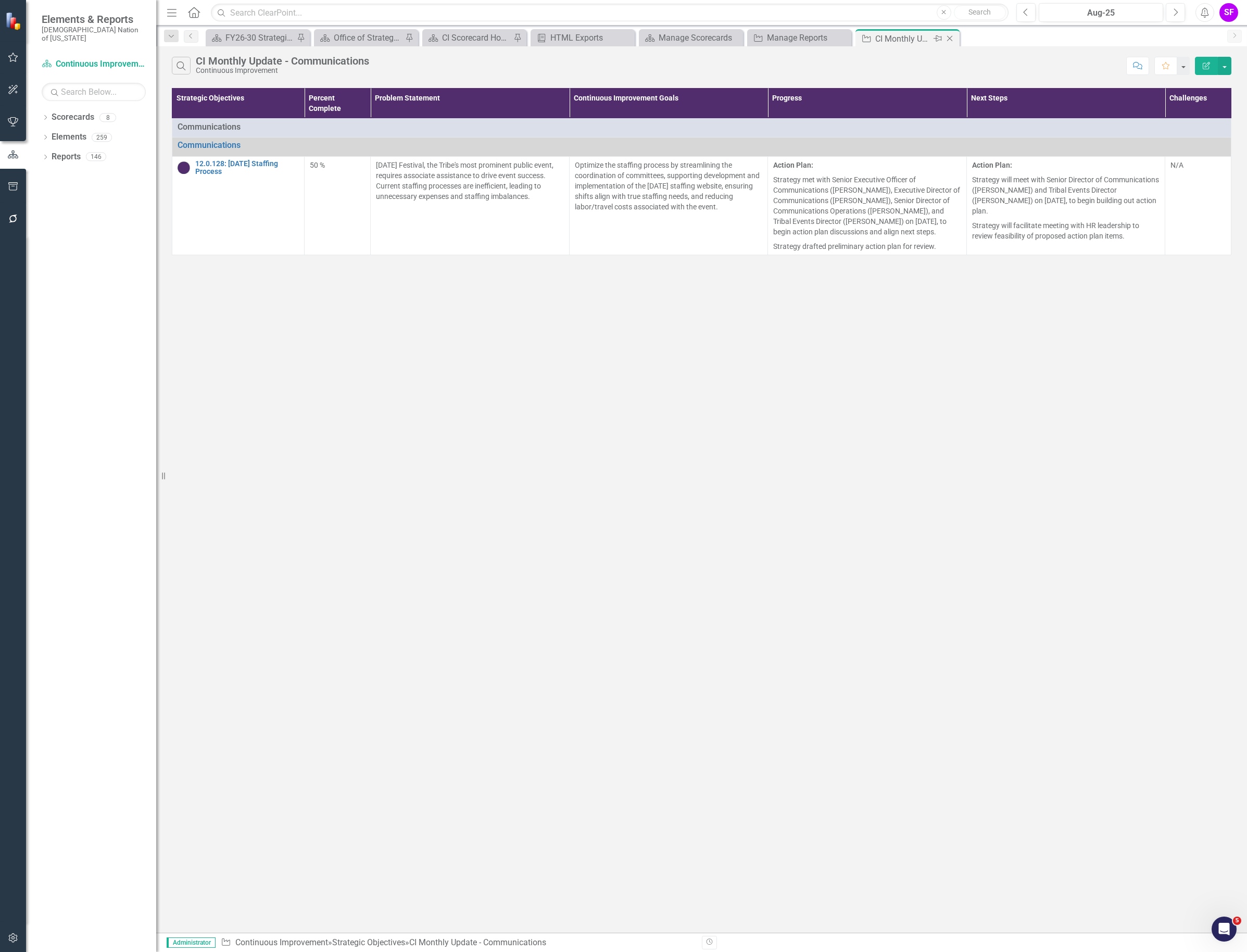
click at [949, 38] on icon at bounding box center [950, 39] width 6 height 6
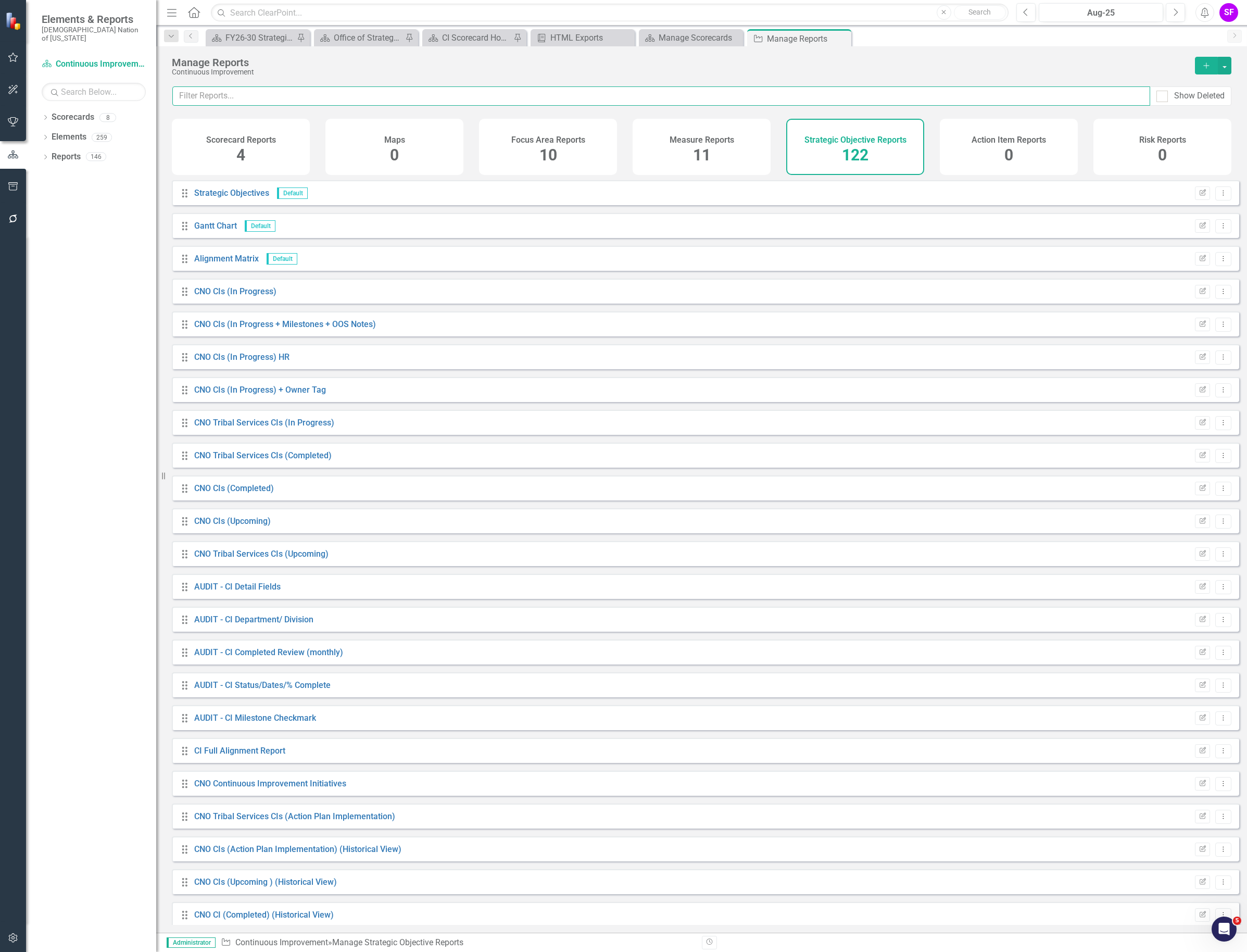
click at [442, 102] on input "text" at bounding box center [662, 96] width 978 height 19
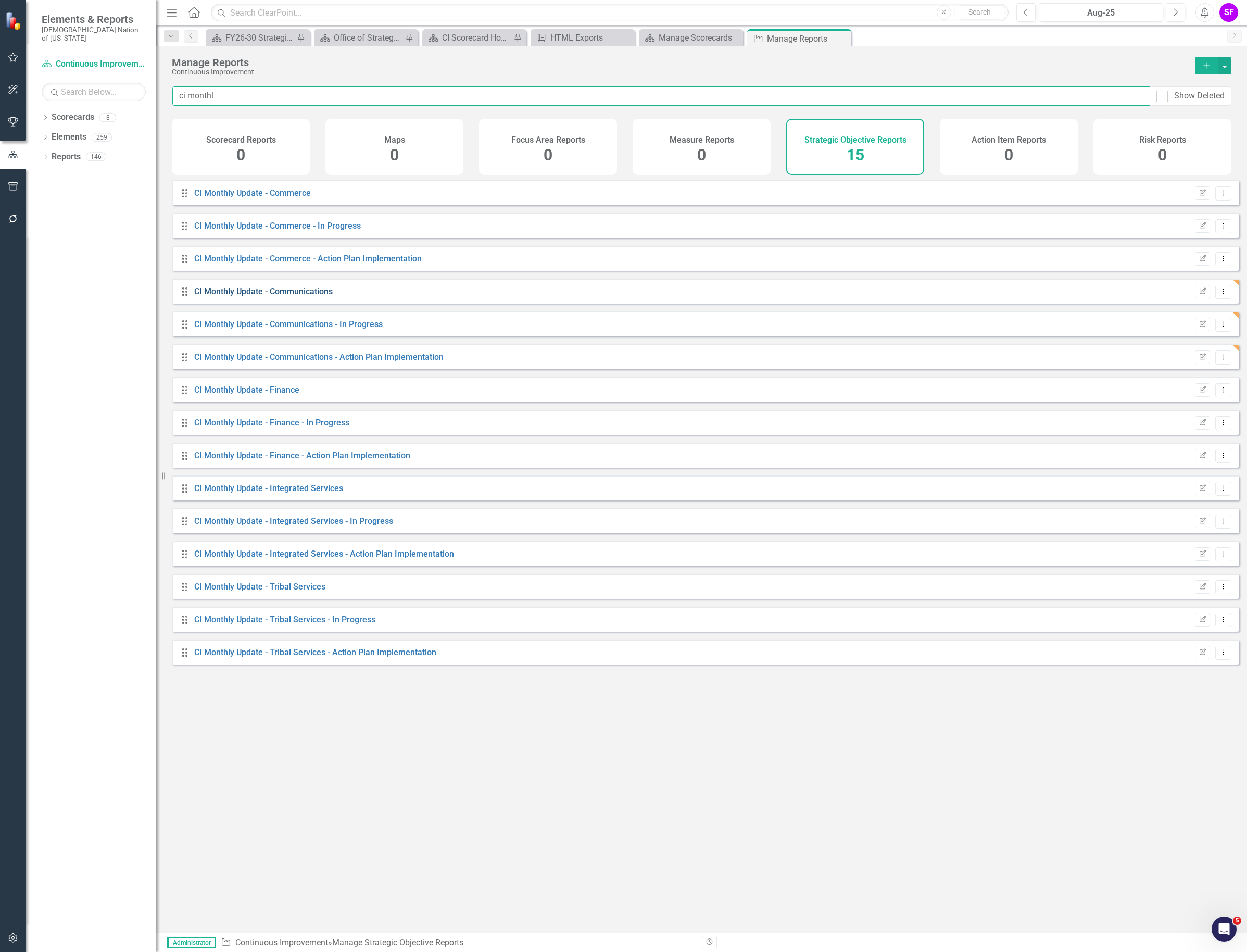
type input "ci monthl"
click at [320, 296] on link "CI Monthly Update - Communications" at bounding box center [263, 291] width 139 height 10
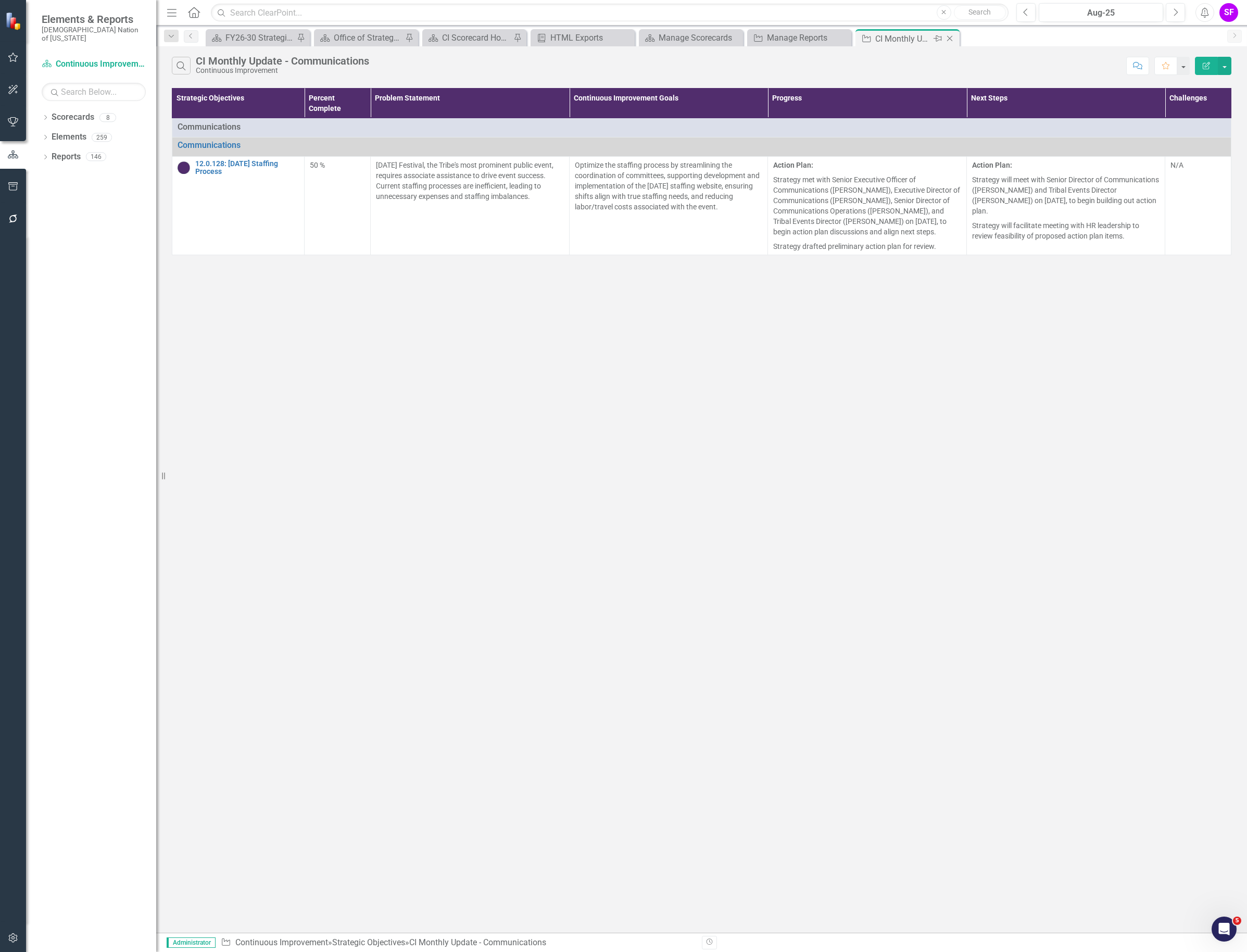
click at [951, 38] on icon "Close" at bounding box center [950, 38] width 11 height 9
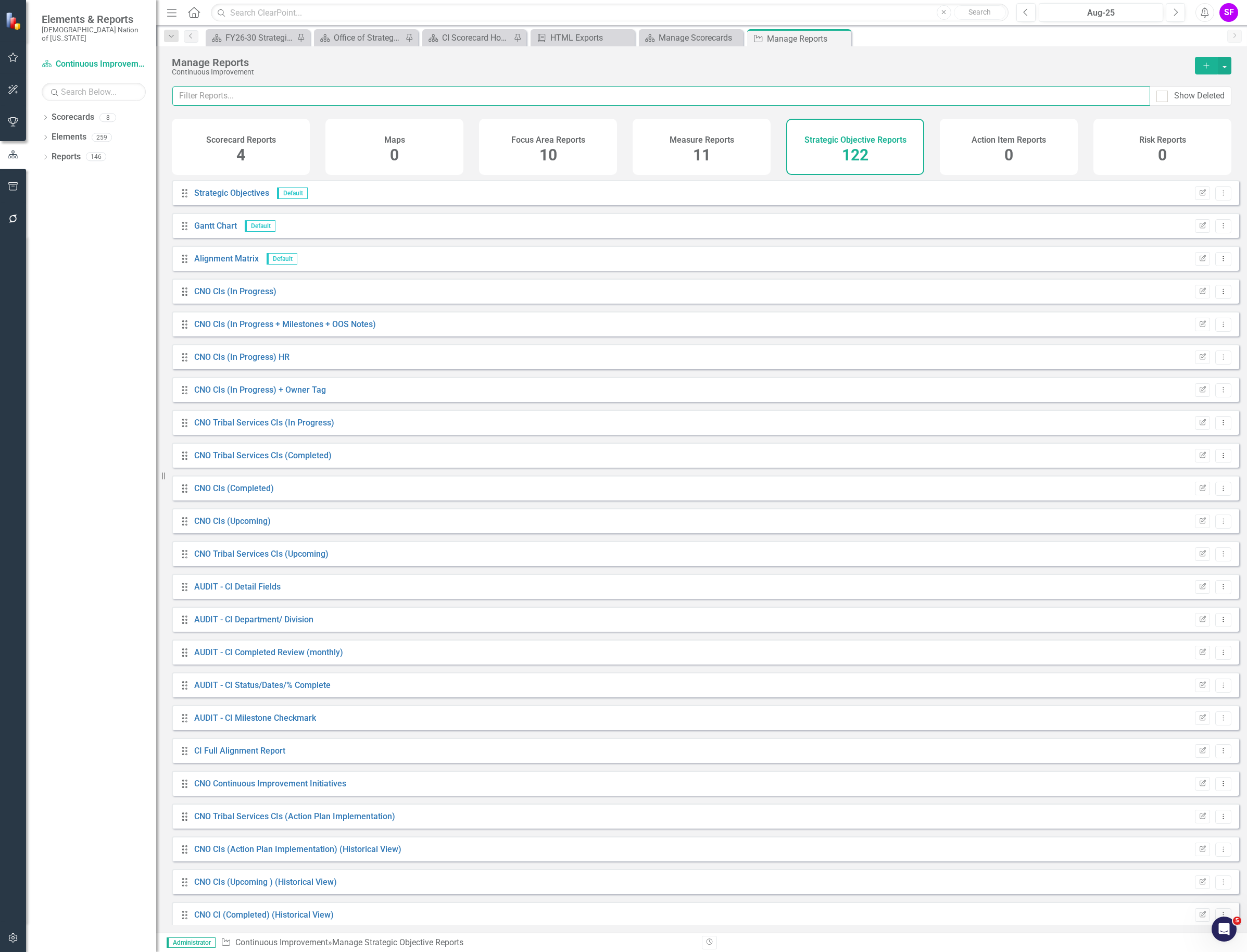
click at [553, 89] on input "text" at bounding box center [662, 96] width 978 height 19
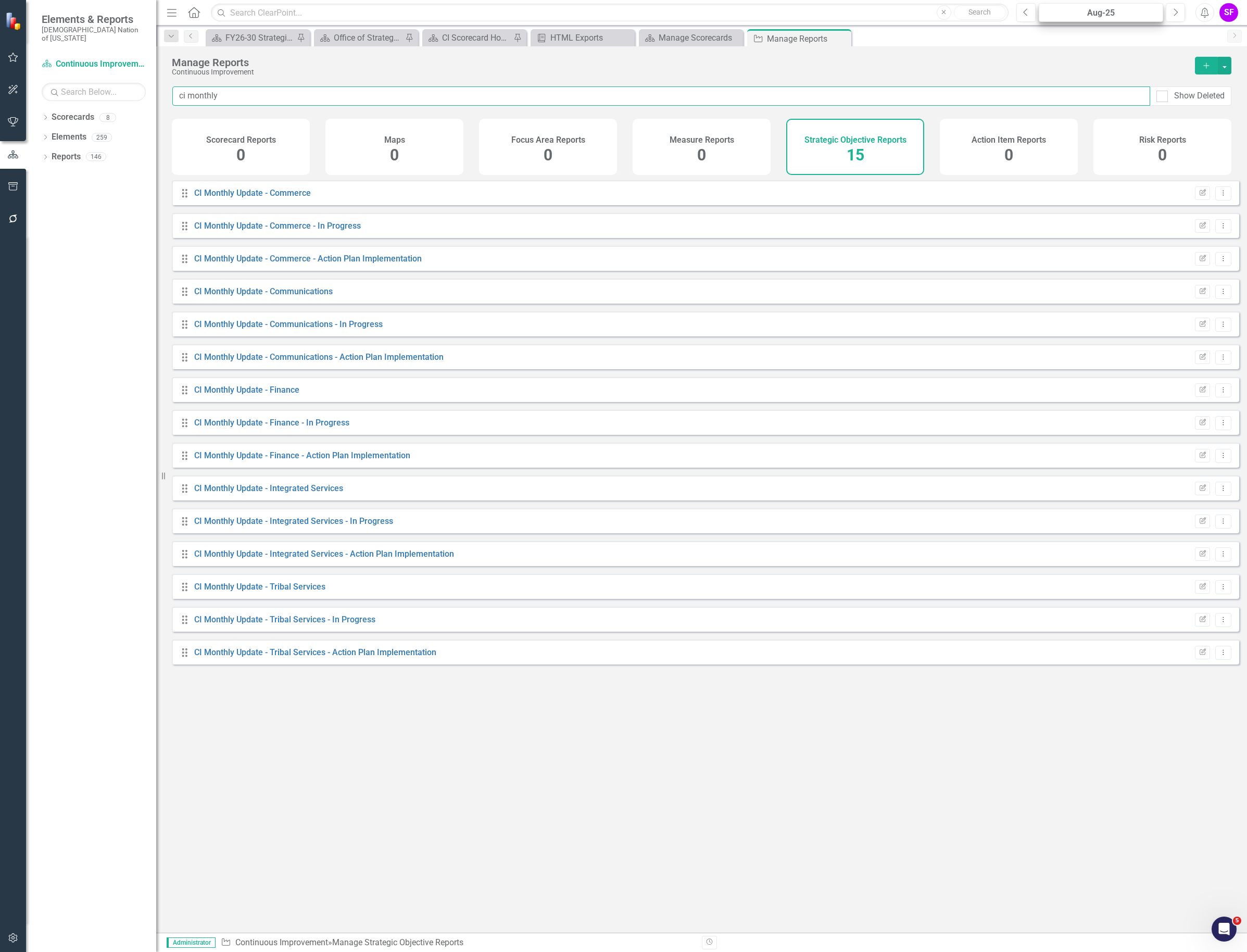
type input "ci monthly"
